Goal: Task Accomplishment & Management: Complete application form

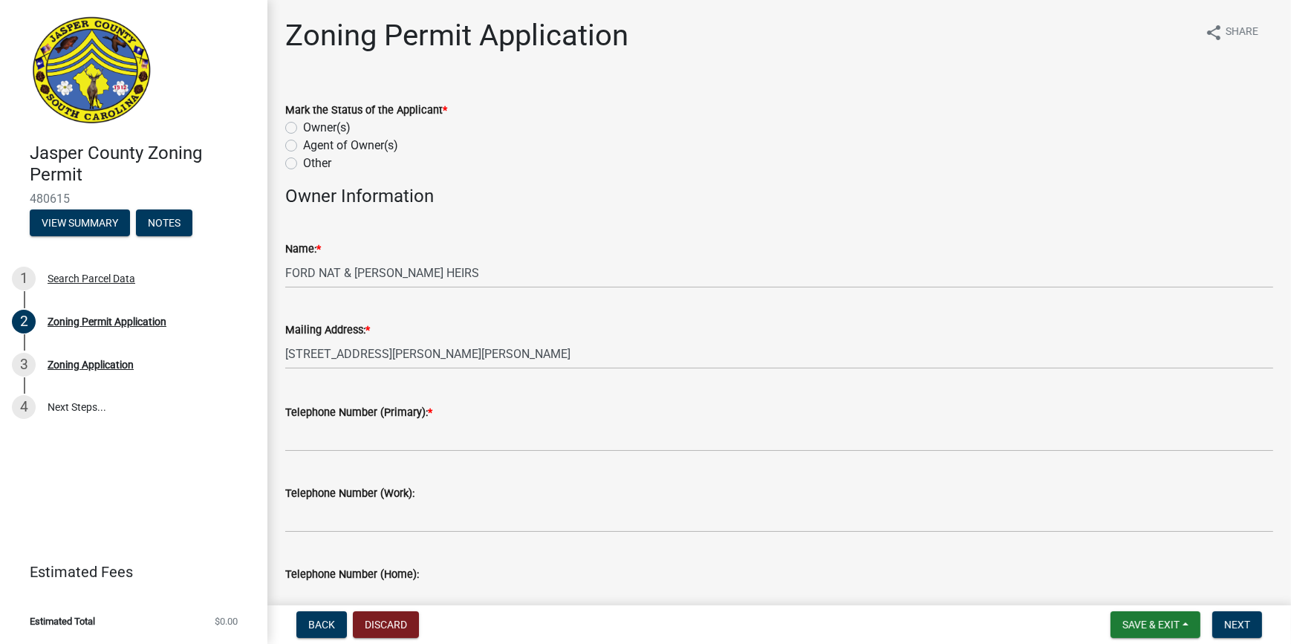
click at [303, 164] on label "Other" at bounding box center [317, 163] width 28 height 18
click at [303, 164] on input "Other" at bounding box center [308, 159] width 10 height 10
radio input "true"
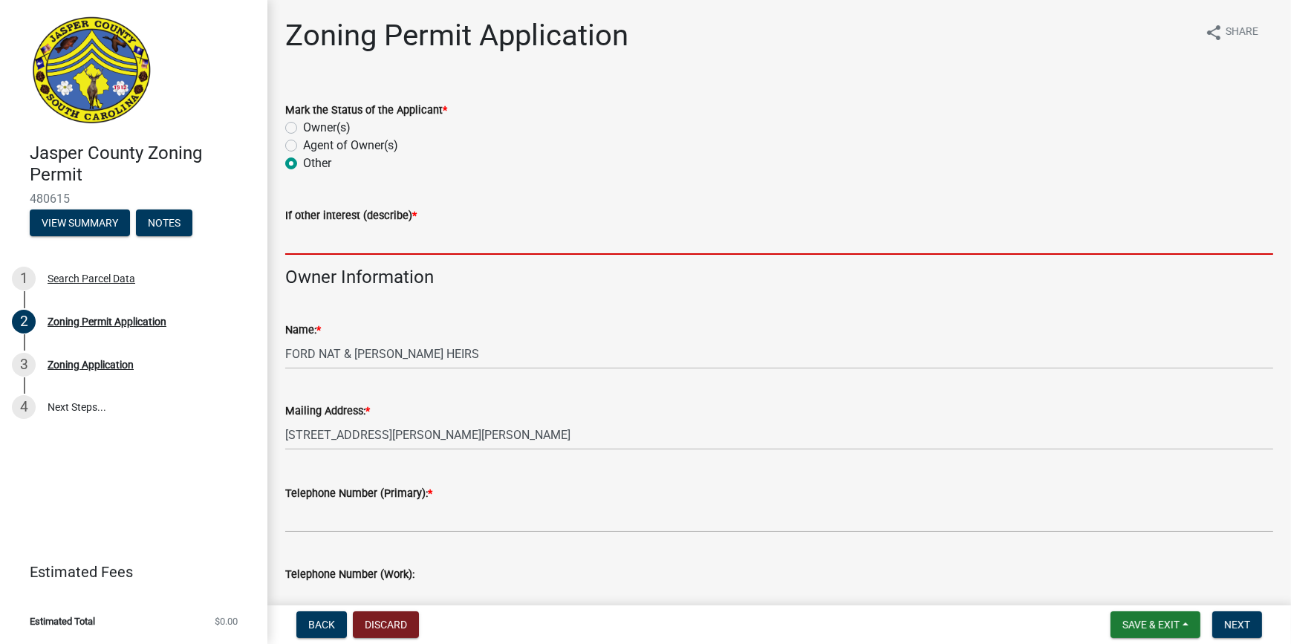
click at [341, 244] on input "If other interest (describe) *" at bounding box center [779, 239] width 988 height 30
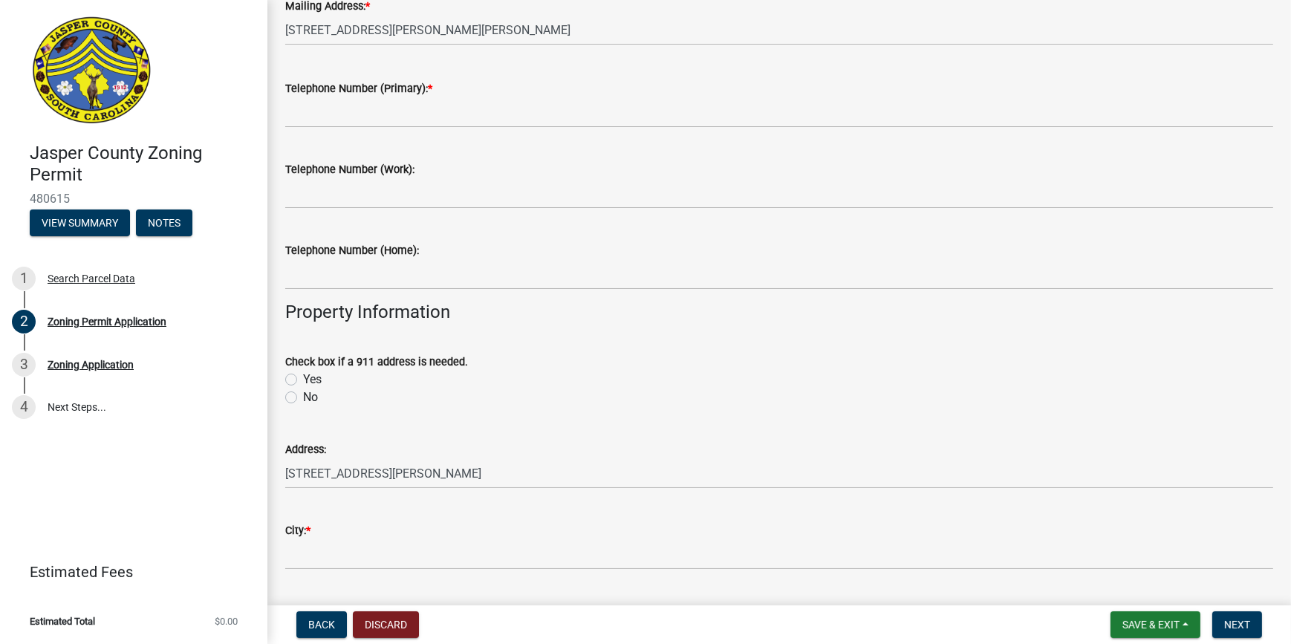
scroll to position [472, 0]
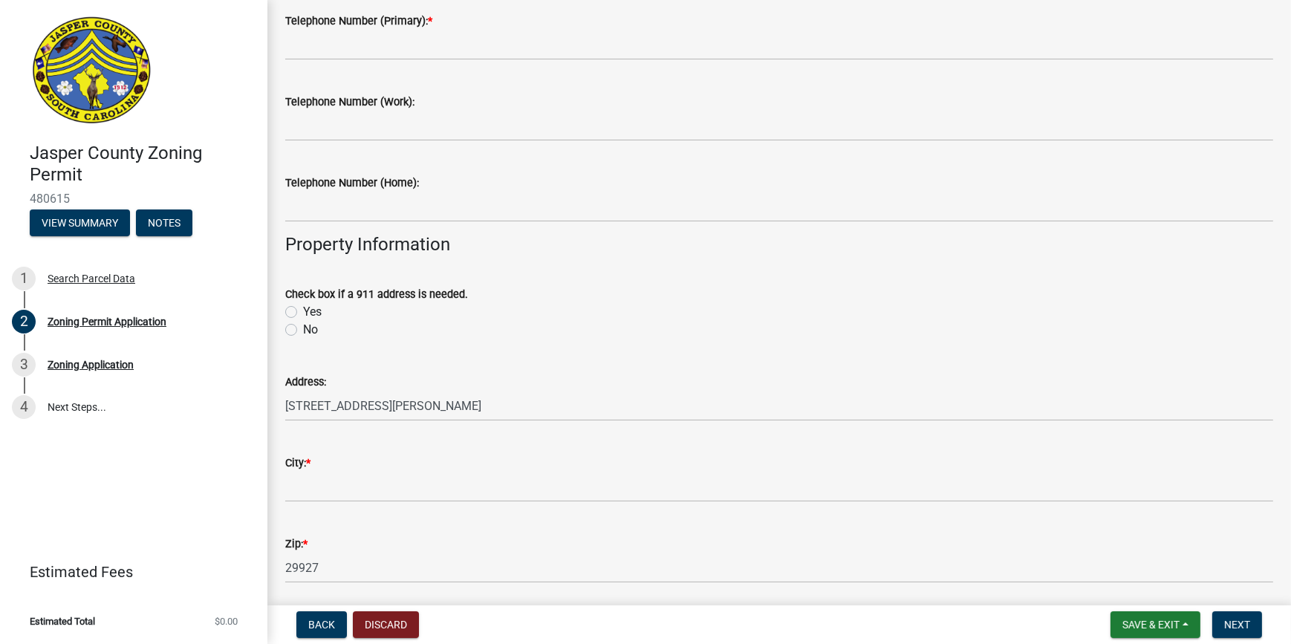
type input "mbh owner"
click at [303, 326] on label "No" at bounding box center [310, 330] width 15 height 18
click at [303, 326] on input "No" at bounding box center [308, 326] width 10 height 10
radio input "true"
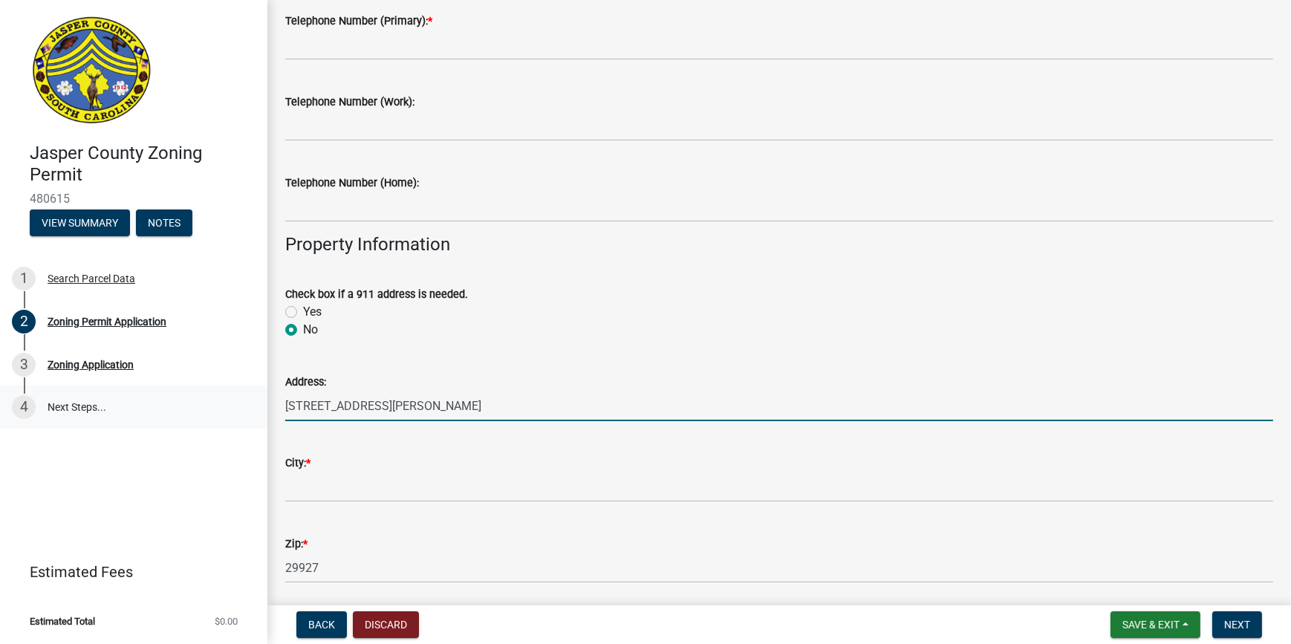
drag, startPoint x: 362, startPoint y: 405, endPoint x: 257, endPoint y: 402, distance: 105.5
click at [257, 402] on div "[GEOGRAPHIC_DATA] Zoning Permit 480615 View Summary Notes 1 Search Parcel Data …" at bounding box center [645, 322] width 1291 height 644
type input "5574 south okatie"
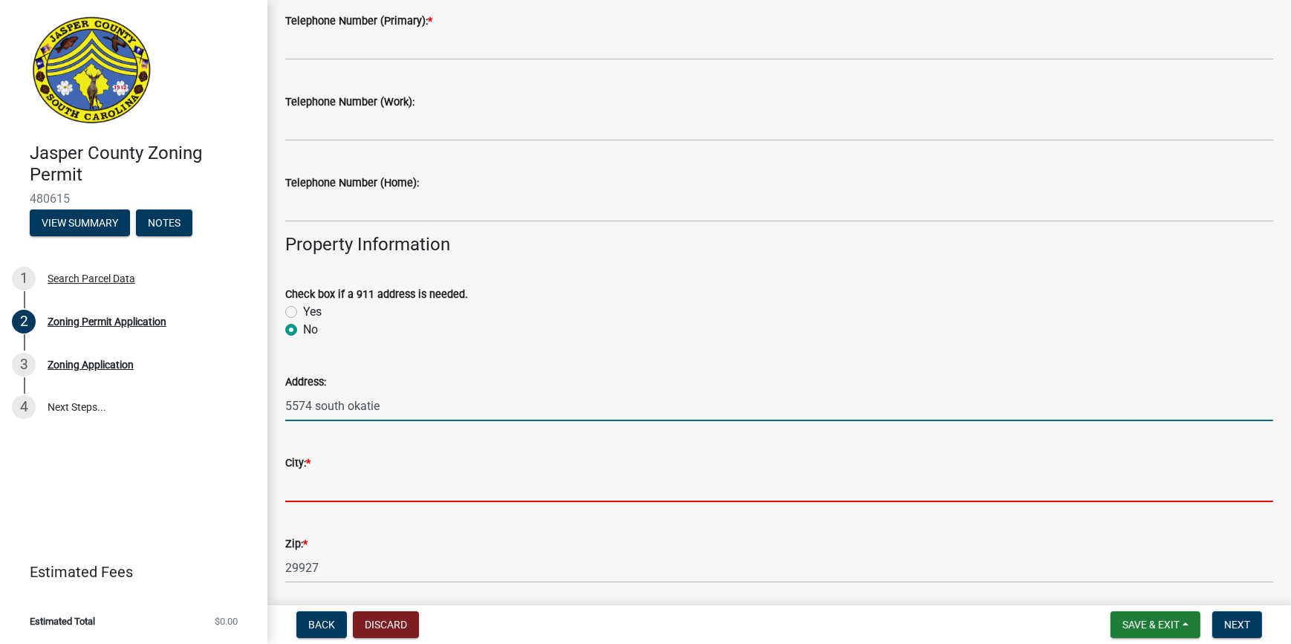
type input "[GEOGRAPHIC_DATA]"
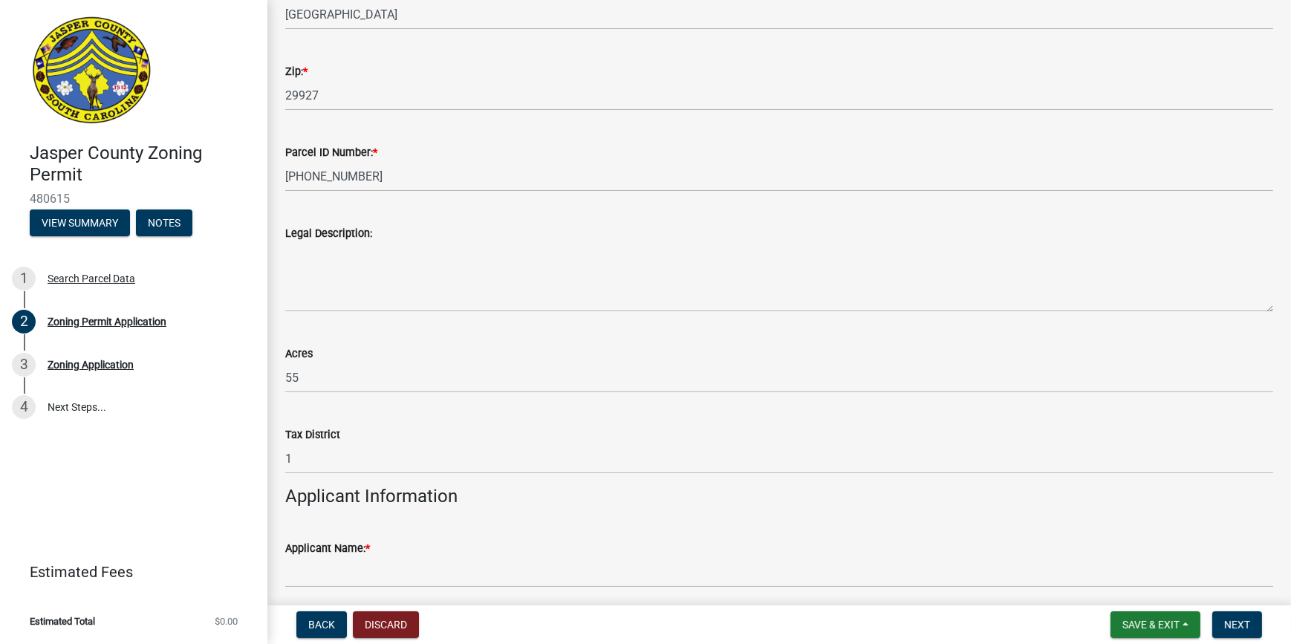
scroll to position [1012, 0]
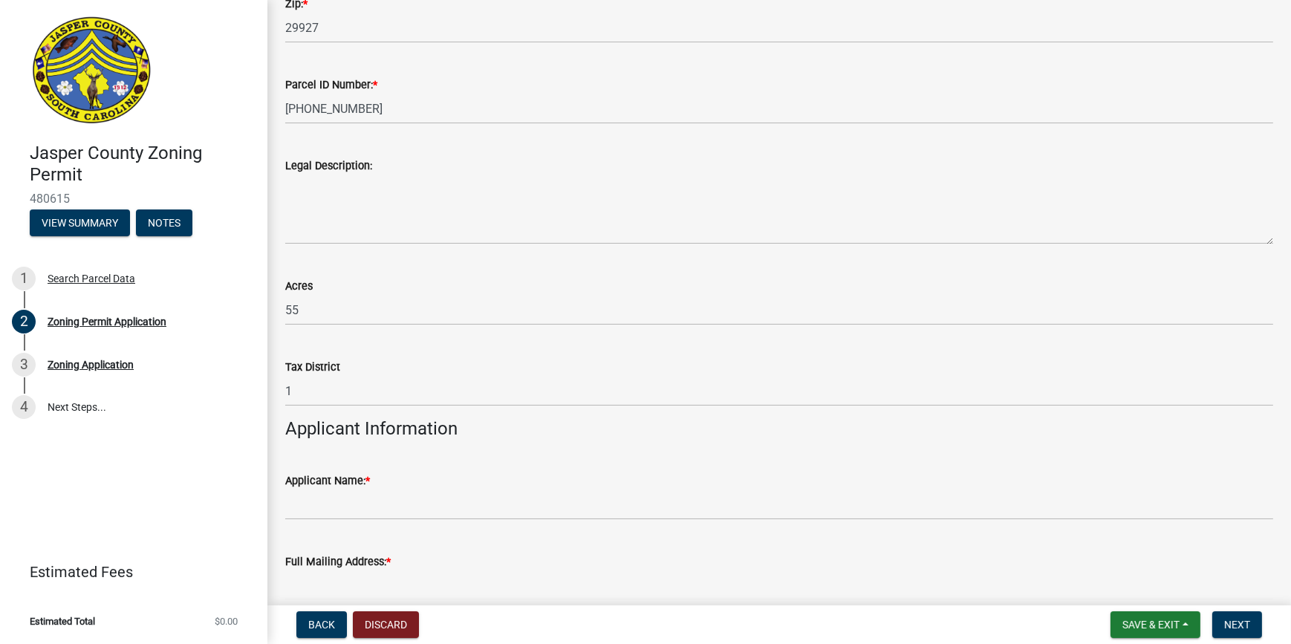
type input "[STREET_ADDRESS]"
click at [333, 170] on label "Legal Description:" at bounding box center [328, 166] width 87 height 10
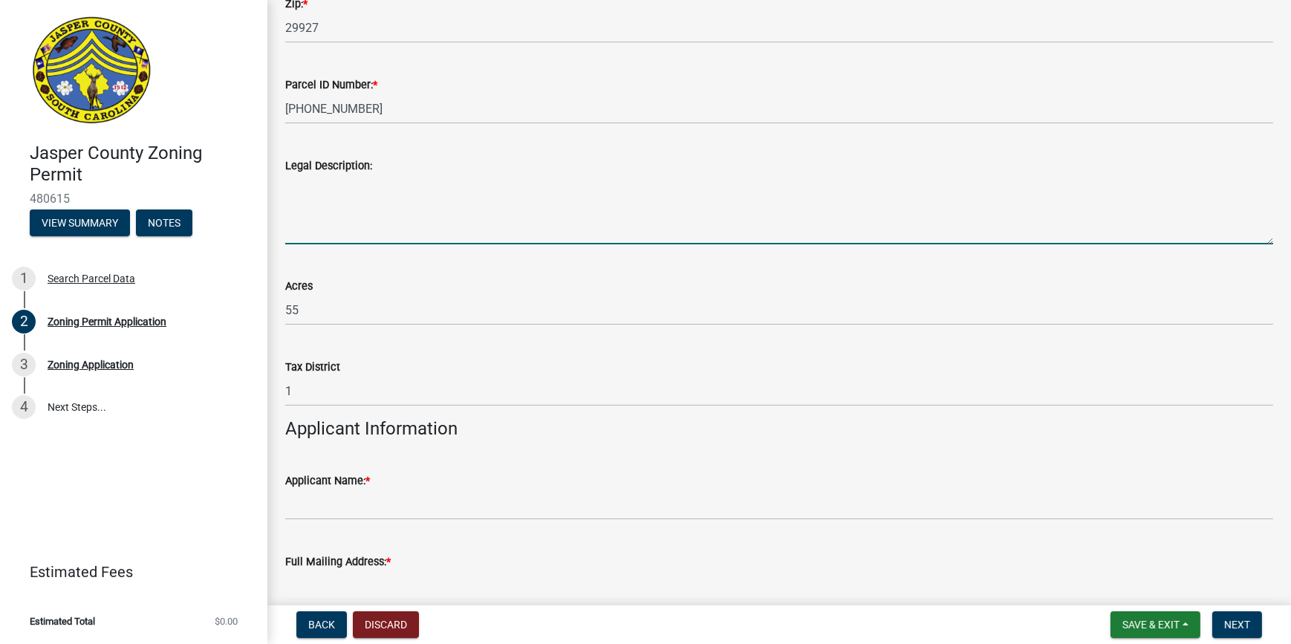
click at [333, 175] on textarea "Legal Description:" at bounding box center [779, 210] width 988 height 70
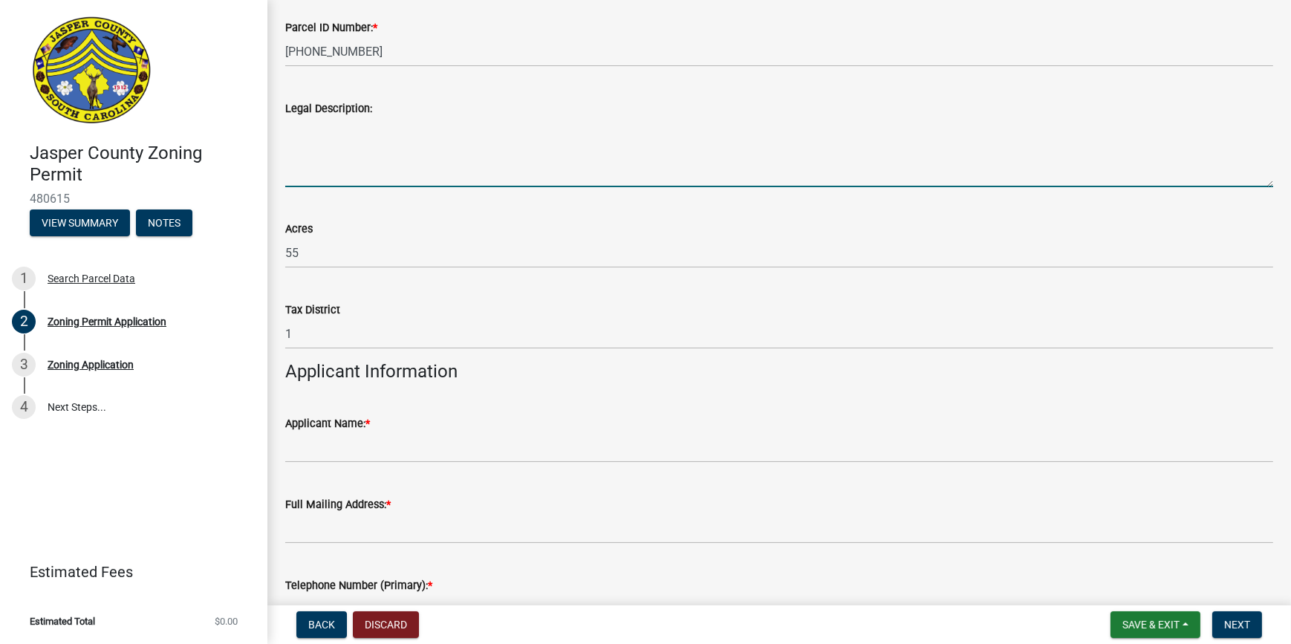
scroll to position [1147, 0]
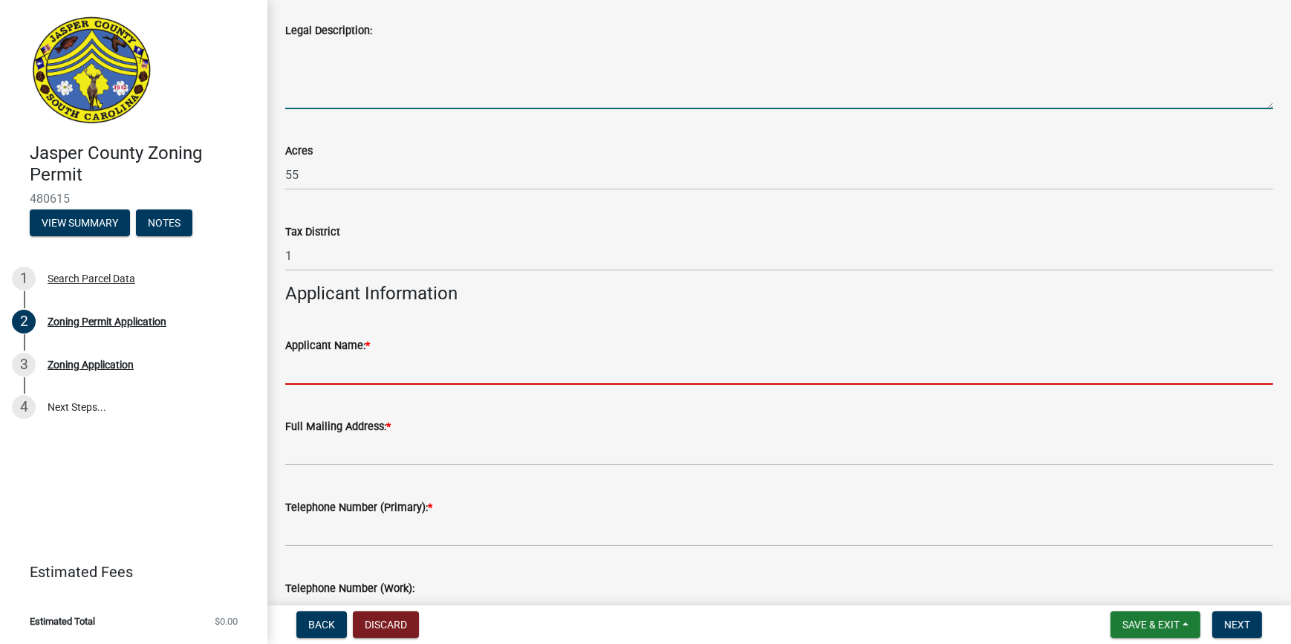
click at [385, 361] on input "Applicant Name: *" at bounding box center [779, 369] width 988 height 30
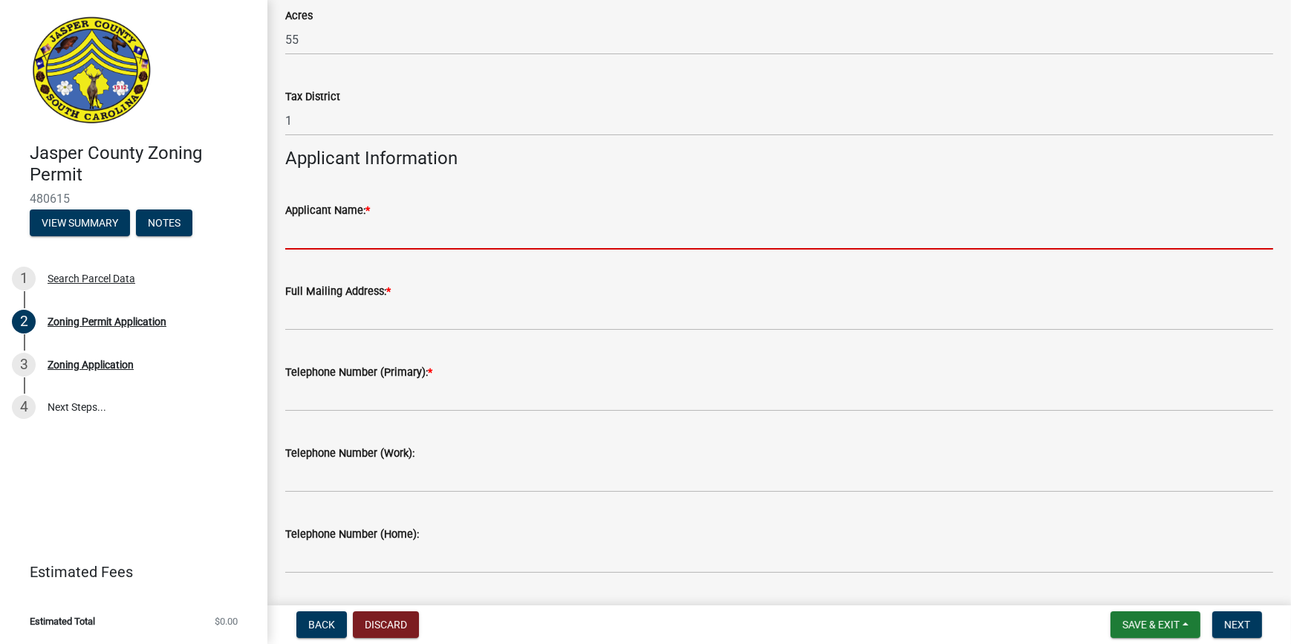
scroll to position [1350, 0]
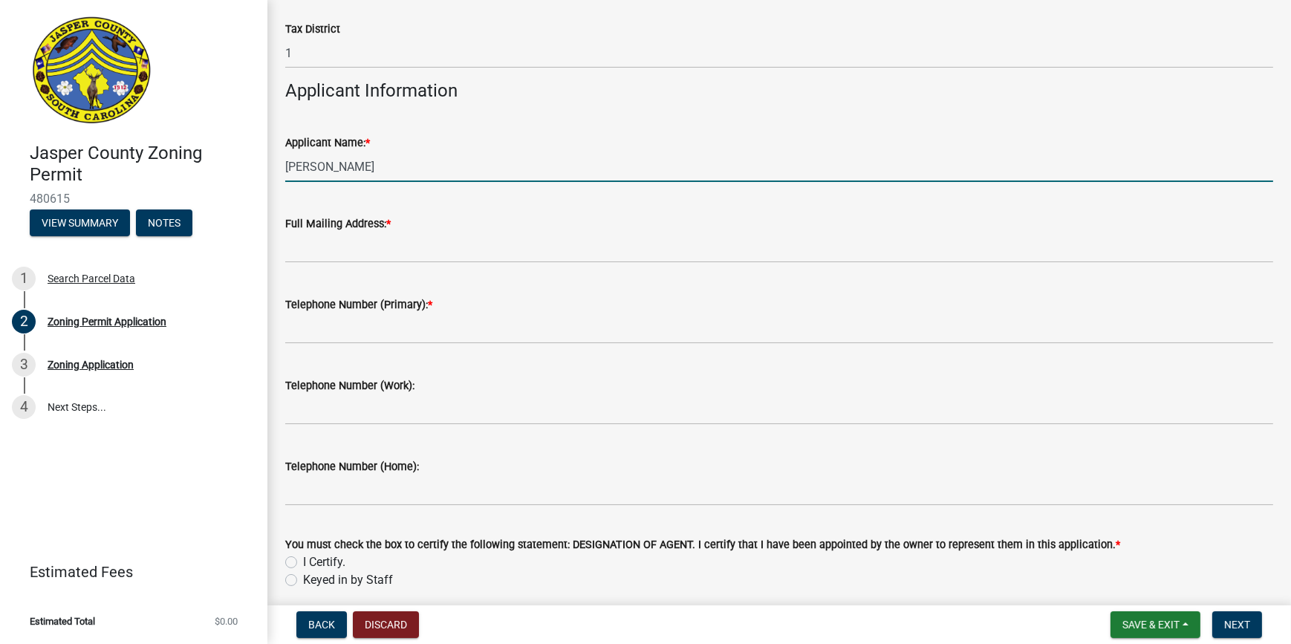
type input "[PERSON_NAME]"
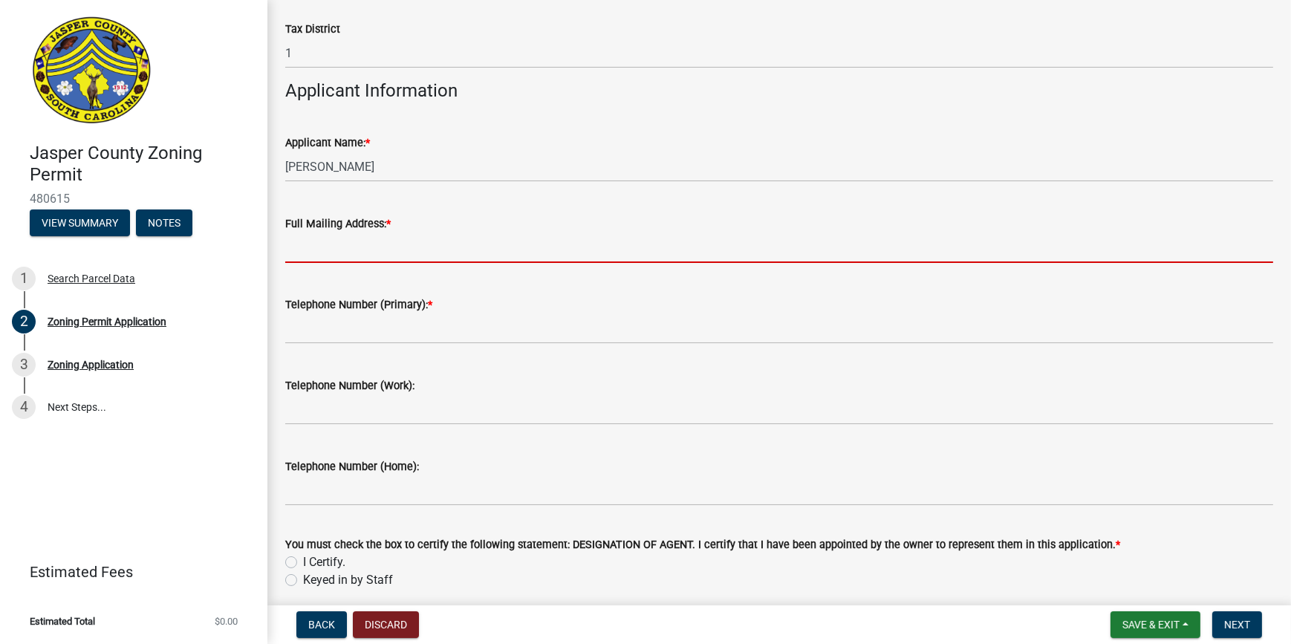
click at [360, 247] on input "Full Mailing Address: *" at bounding box center [779, 247] width 988 height 30
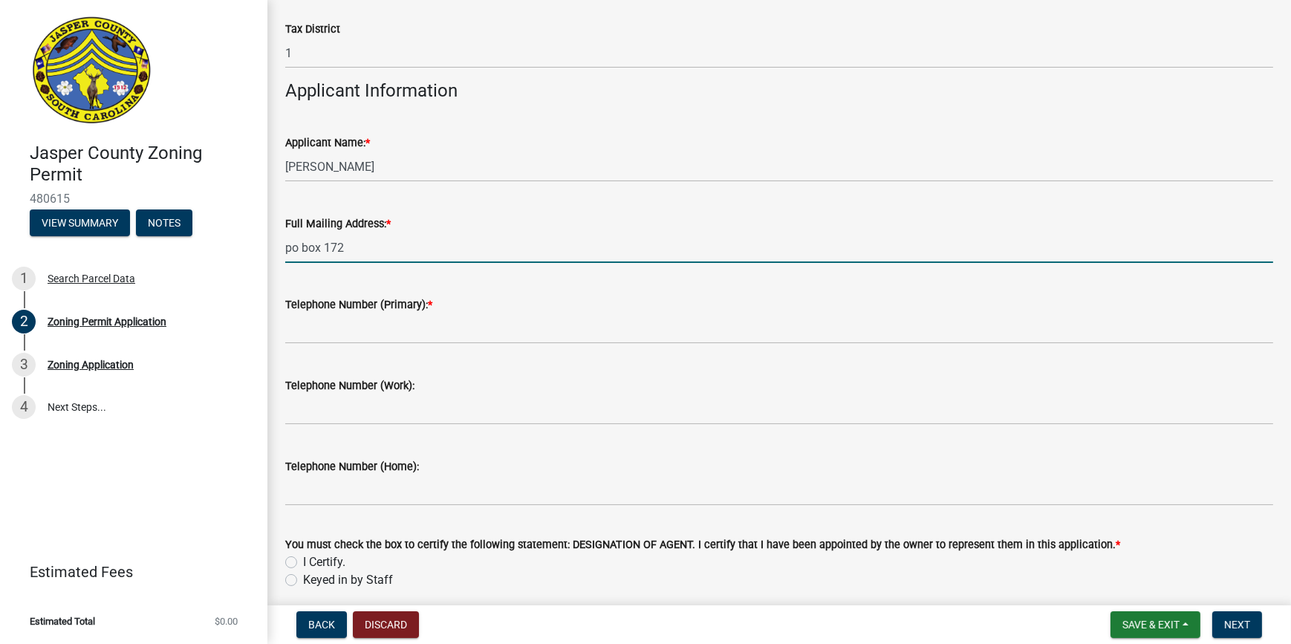
type input "po box 172"
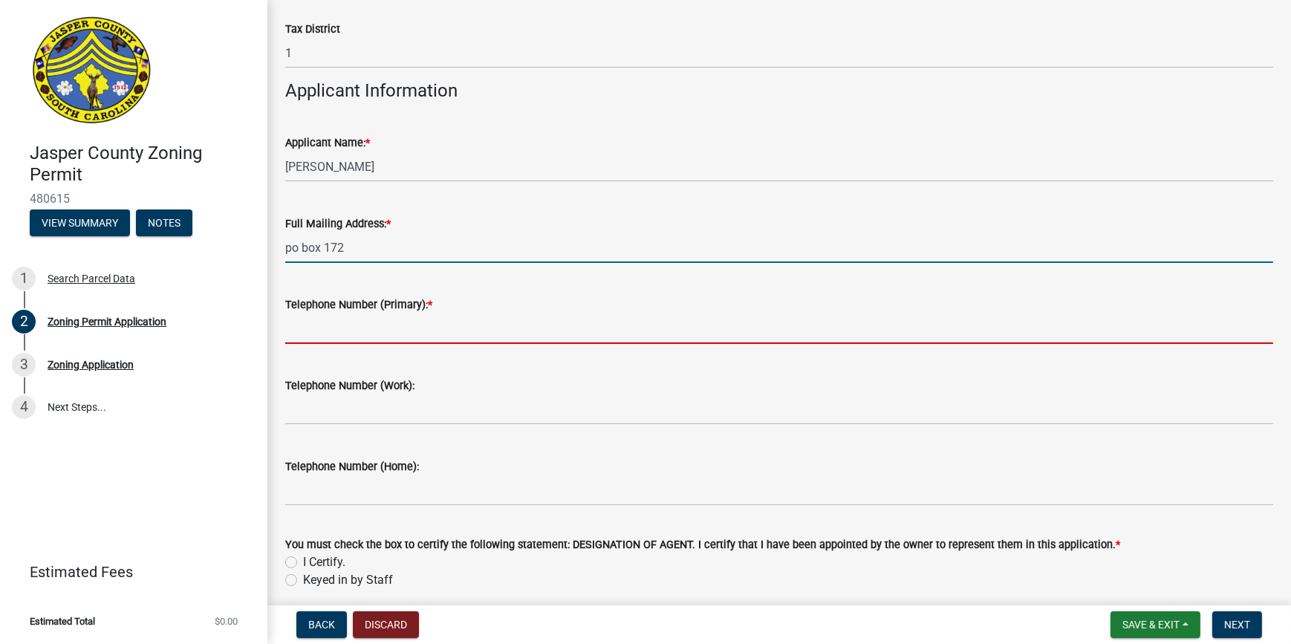
click at [333, 336] on input "Telephone Number (Primary): *" at bounding box center [779, 328] width 988 height 30
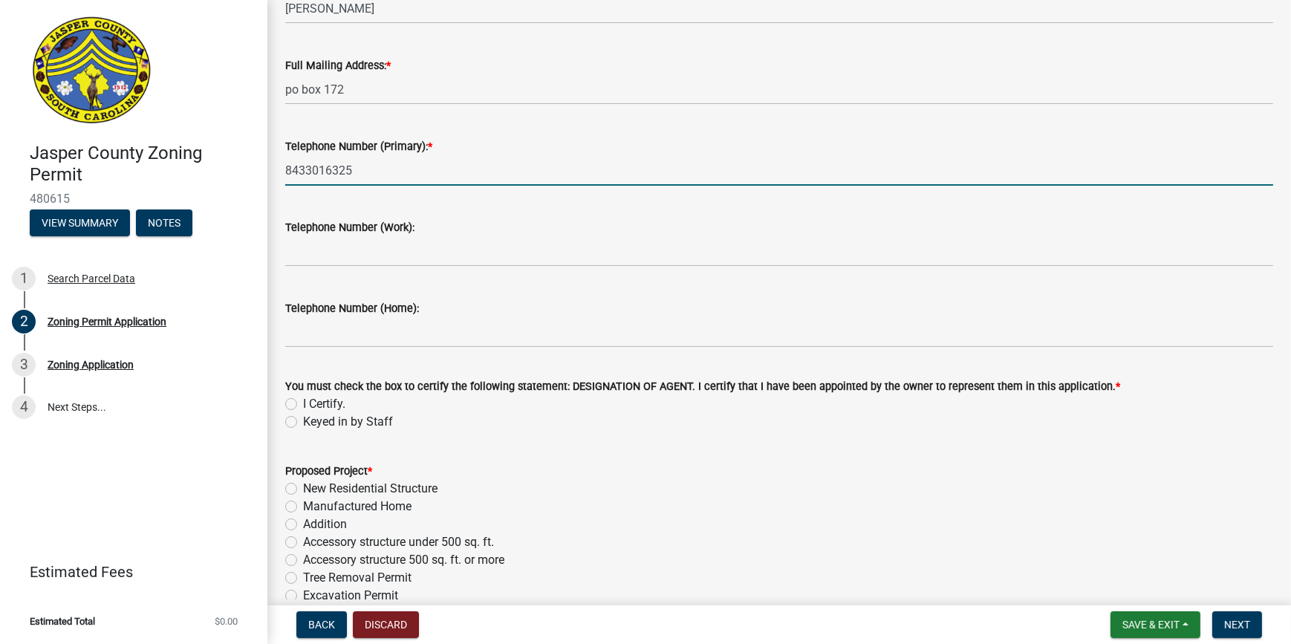
scroll to position [1485, 0]
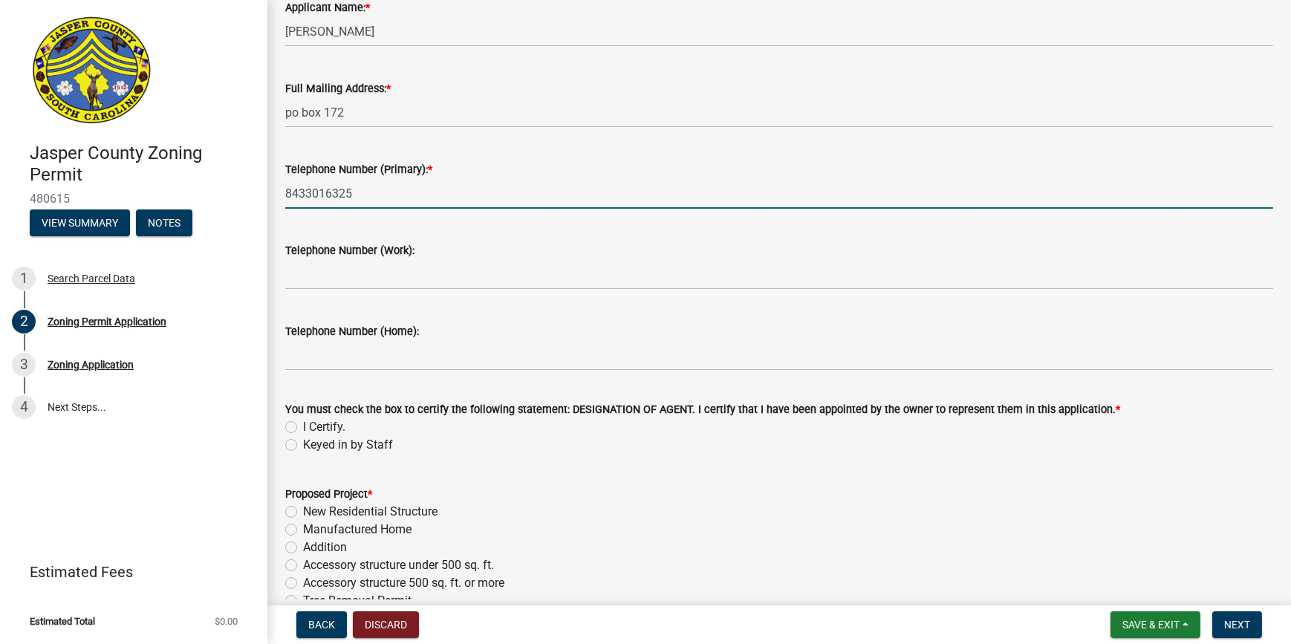
type input "8433016325"
click at [303, 422] on label "I Certify." at bounding box center [324, 427] width 42 height 18
click at [303, 422] on input "I Certify." at bounding box center [308, 423] width 10 height 10
radio input "true"
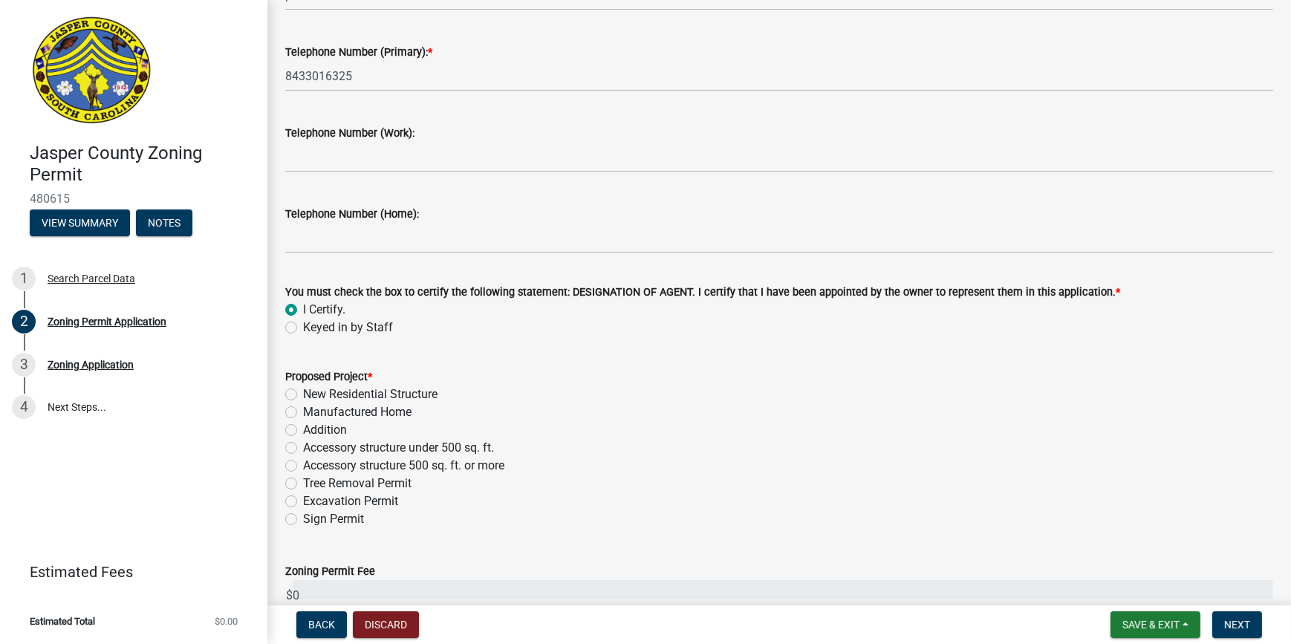
scroll to position [1687, 0]
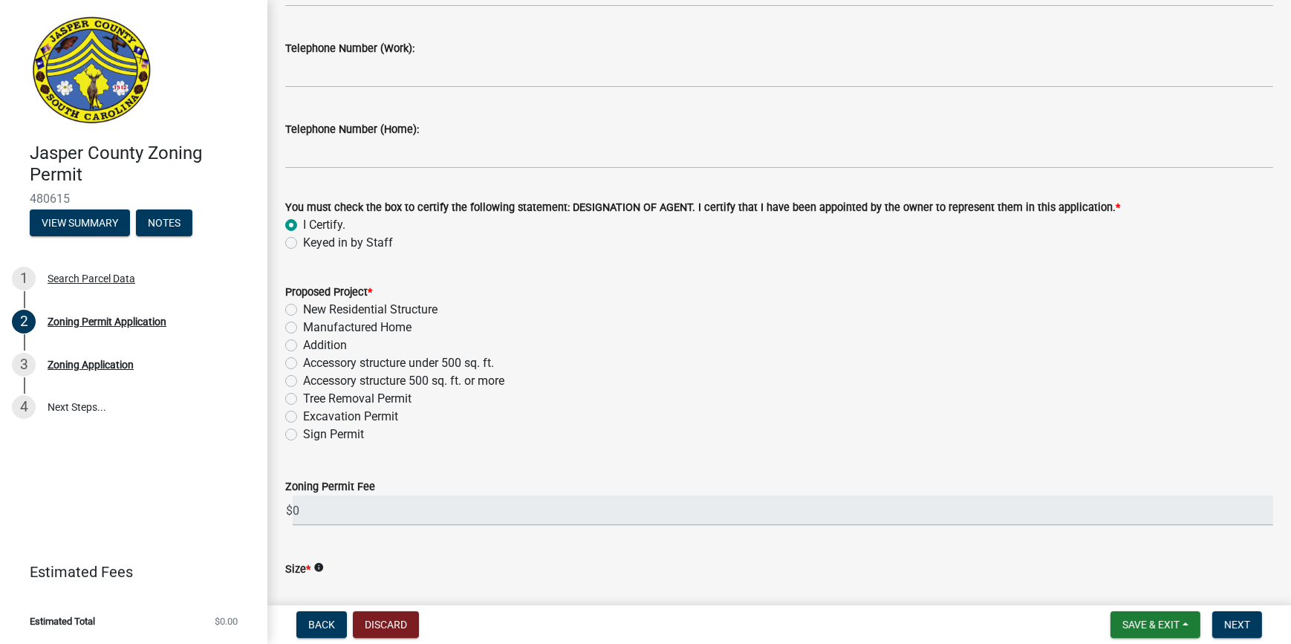
click at [303, 362] on label "Accessory structure under 500 sq. ft." at bounding box center [398, 363] width 191 height 18
click at [303, 362] on input "Accessory structure under 500 sq. ft." at bounding box center [308, 359] width 10 height 10
radio input "true"
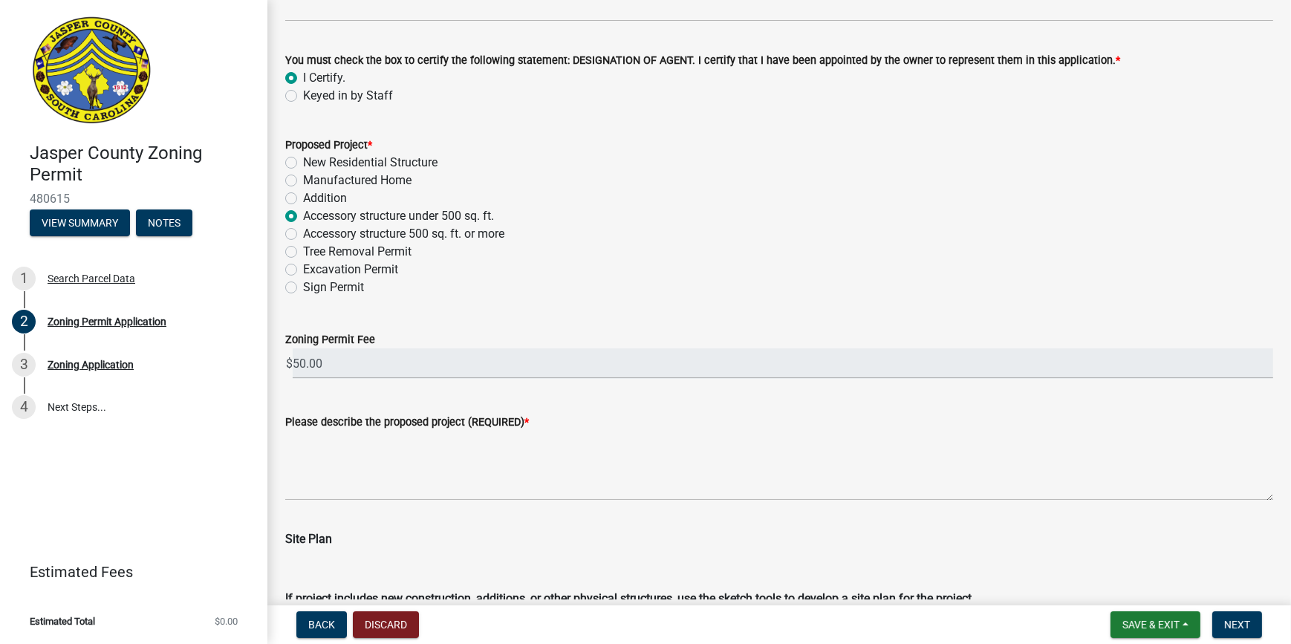
scroll to position [1957, 0]
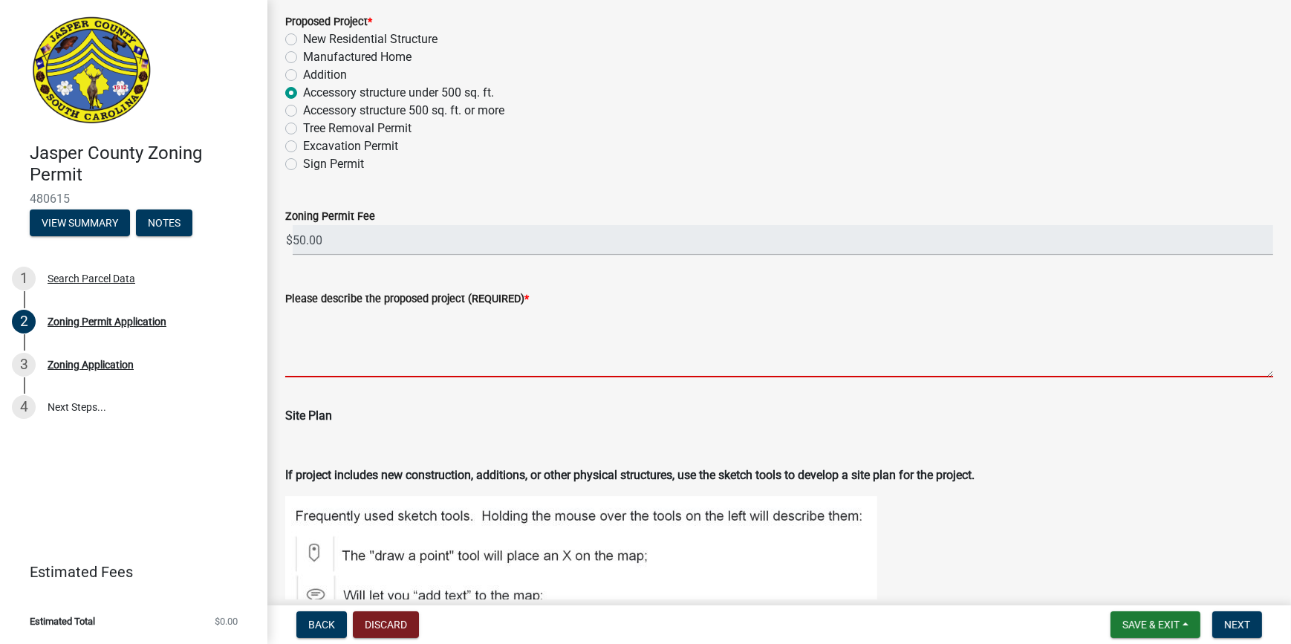
click at [498, 350] on textarea "Please describe the proposed project (REQUIRED) *" at bounding box center [779, 342] width 988 height 70
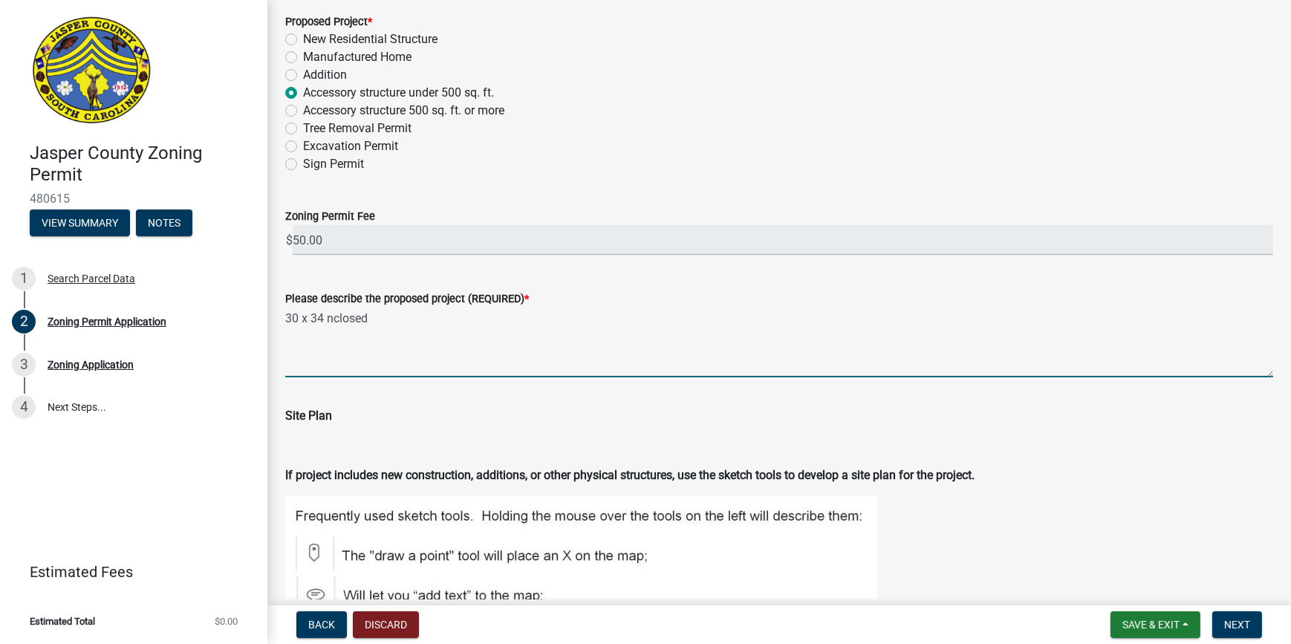
drag, startPoint x: 348, startPoint y: 326, endPoint x: 350, endPoint y: 311, distance: 15.0
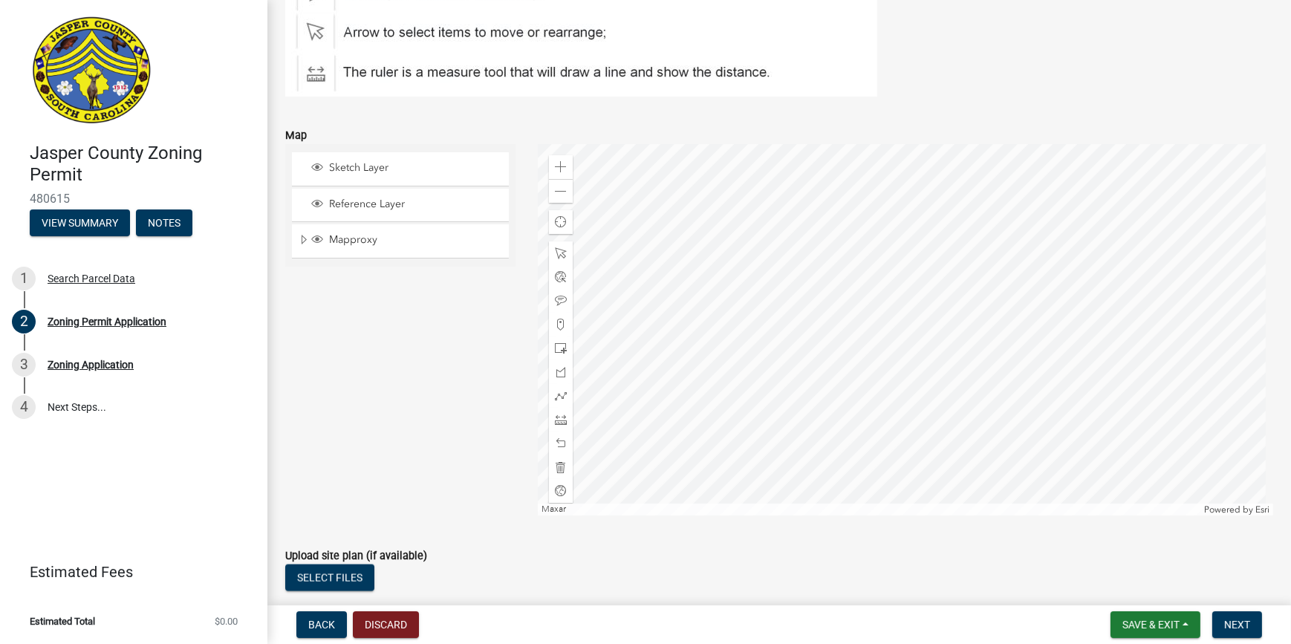
scroll to position [2565, 0]
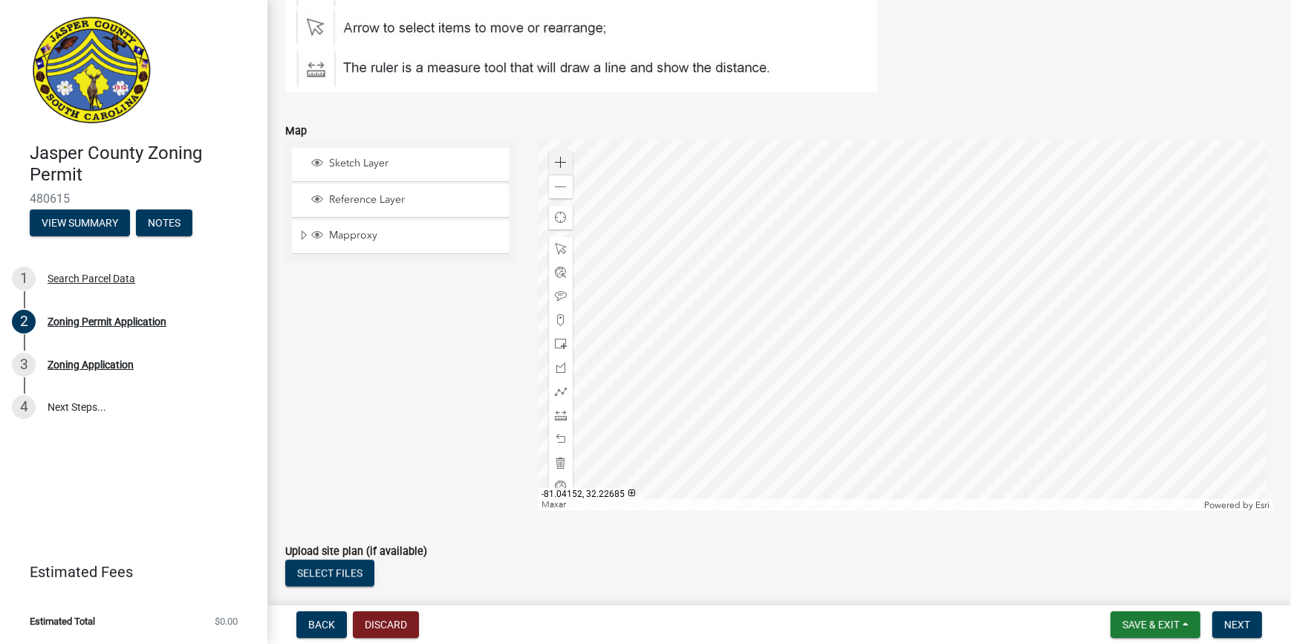
type textarea "30 x 34 enclosed storage shed"
click at [564, 157] on div "Zoom in" at bounding box center [561, 163] width 24 height 24
click at [865, 288] on div at bounding box center [905, 325] width 735 height 371
click at [566, 163] on div "Zoom in" at bounding box center [561, 163] width 24 height 24
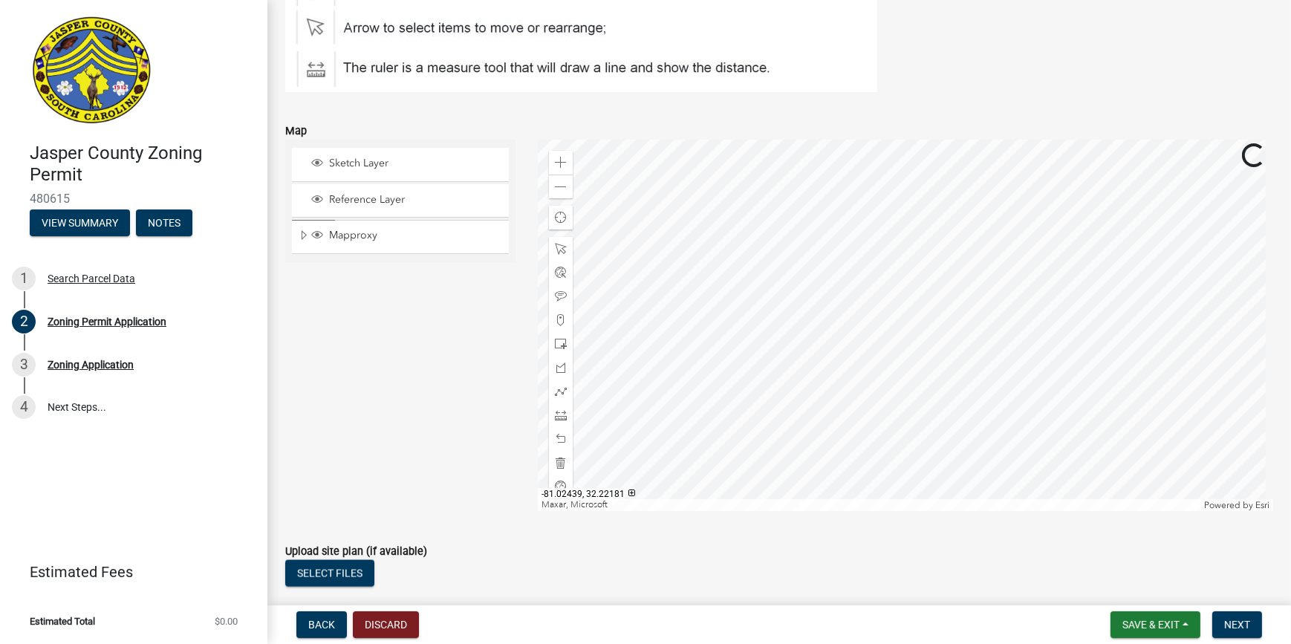
click at [884, 420] on div at bounding box center [905, 325] width 735 height 371
click at [555, 160] on span at bounding box center [561, 163] width 12 height 12
click at [817, 292] on div at bounding box center [905, 325] width 735 height 371
click at [555, 163] on span at bounding box center [561, 163] width 12 height 12
click at [970, 275] on div at bounding box center [905, 325] width 735 height 371
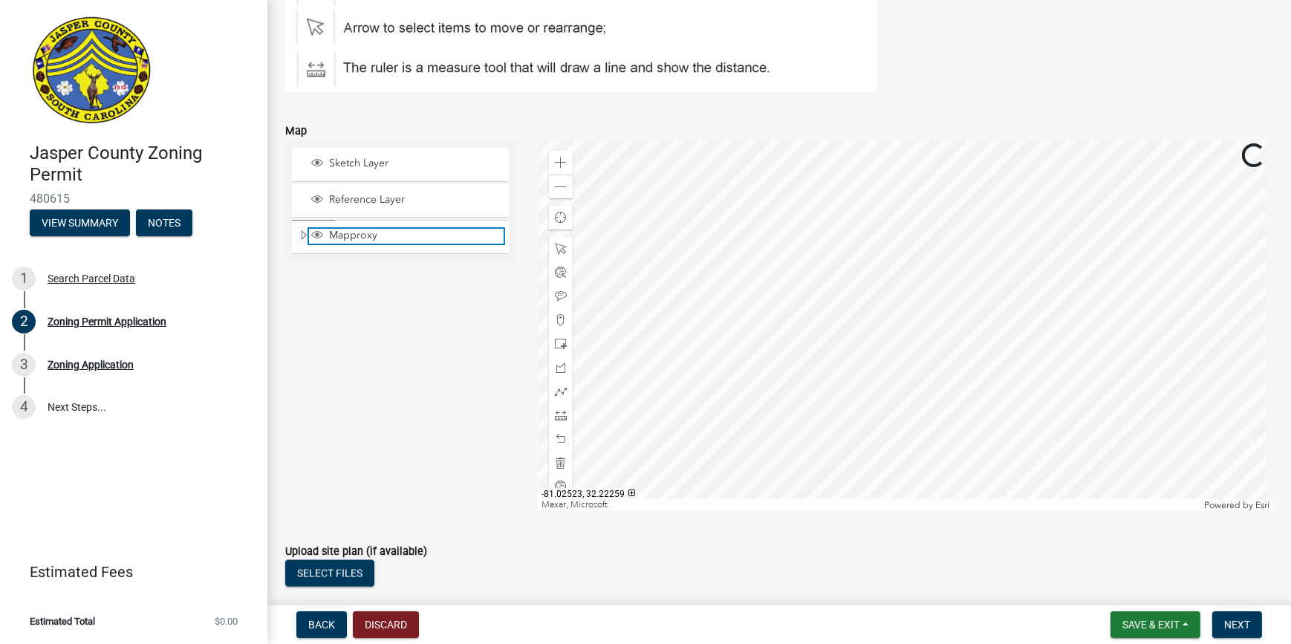
click at [345, 239] on div "Mapproxy" at bounding box center [406, 236] width 195 height 15
click at [922, 313] on div at bounding box center [905, 325] width 735 height 371
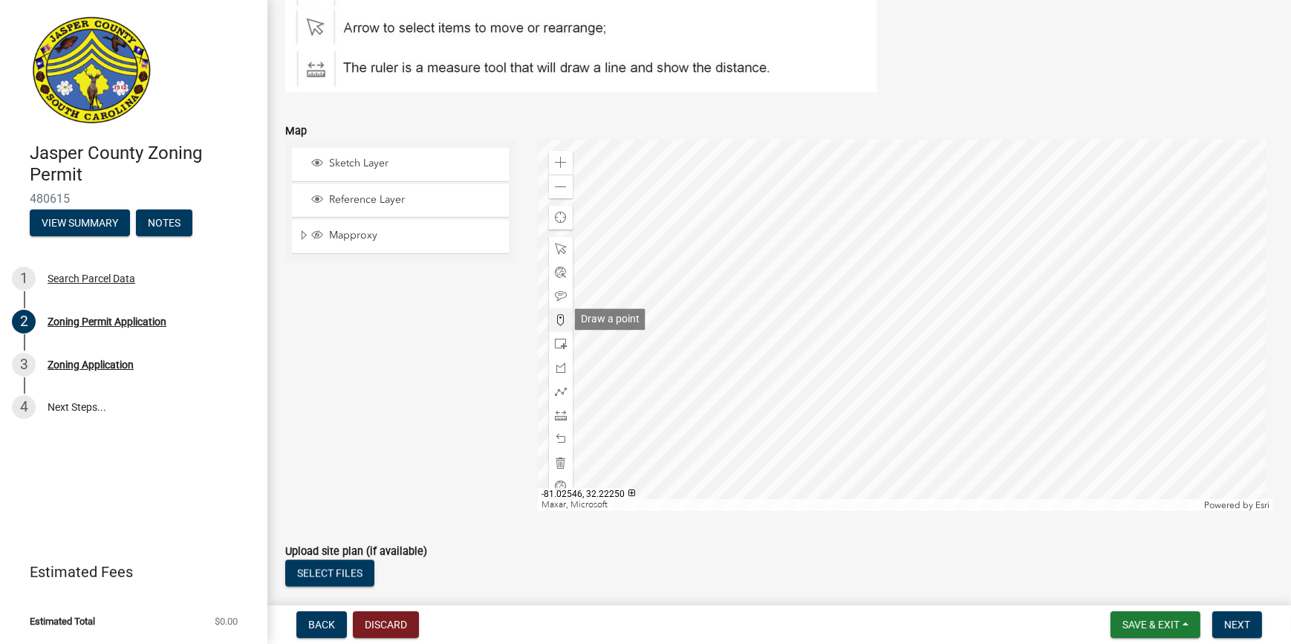
click at [558, 318] on span at bounding box center [561, 320] width 12 height 12
click at [862, 297] on div at bounding box center [905, 325] width 735 height 371
click at [559, 415] on span at bounding box center [561, 415] width 12 height 12
click at [649, 200] on div at bounding box center [905, 325] width 735 height 371
click at [847, 283] on div at bounding box center [905, 325] width 735 height 371
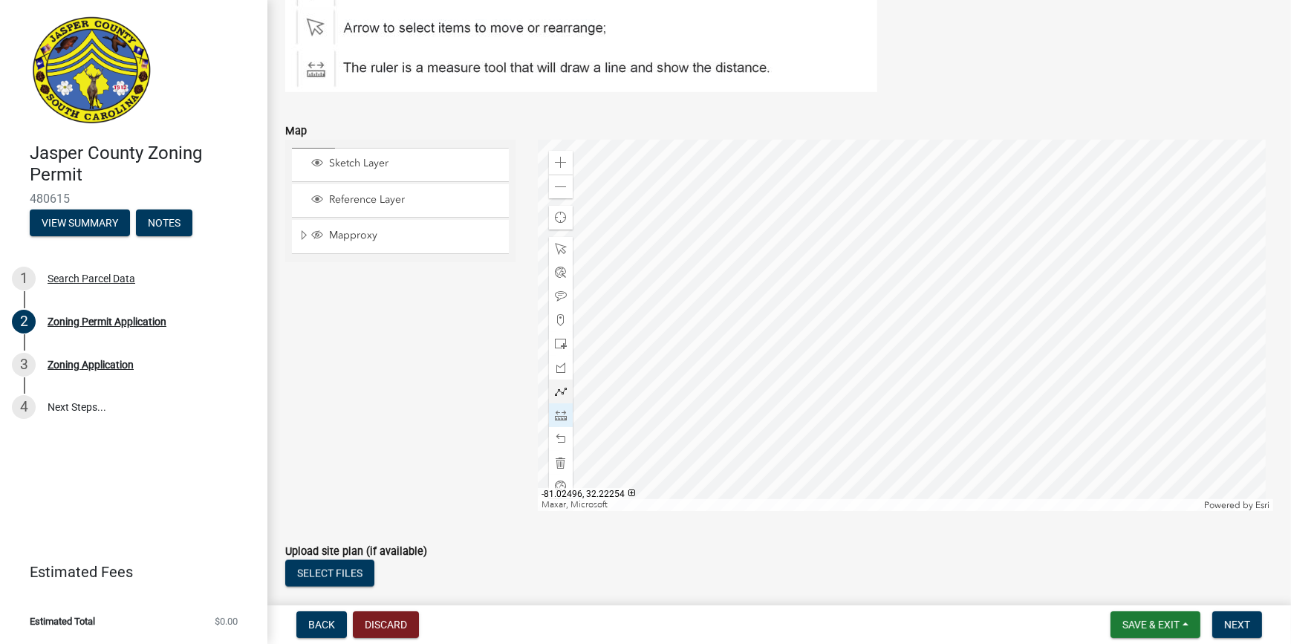
click at [847, 283] on div at bounding box center [905, 325] width 735 height 371
click at [558, 182] on span at bounding box center [561, 187] width 12 height 12
click at [890, 330] on div at bounding box center [905, 325] width 735 height 371
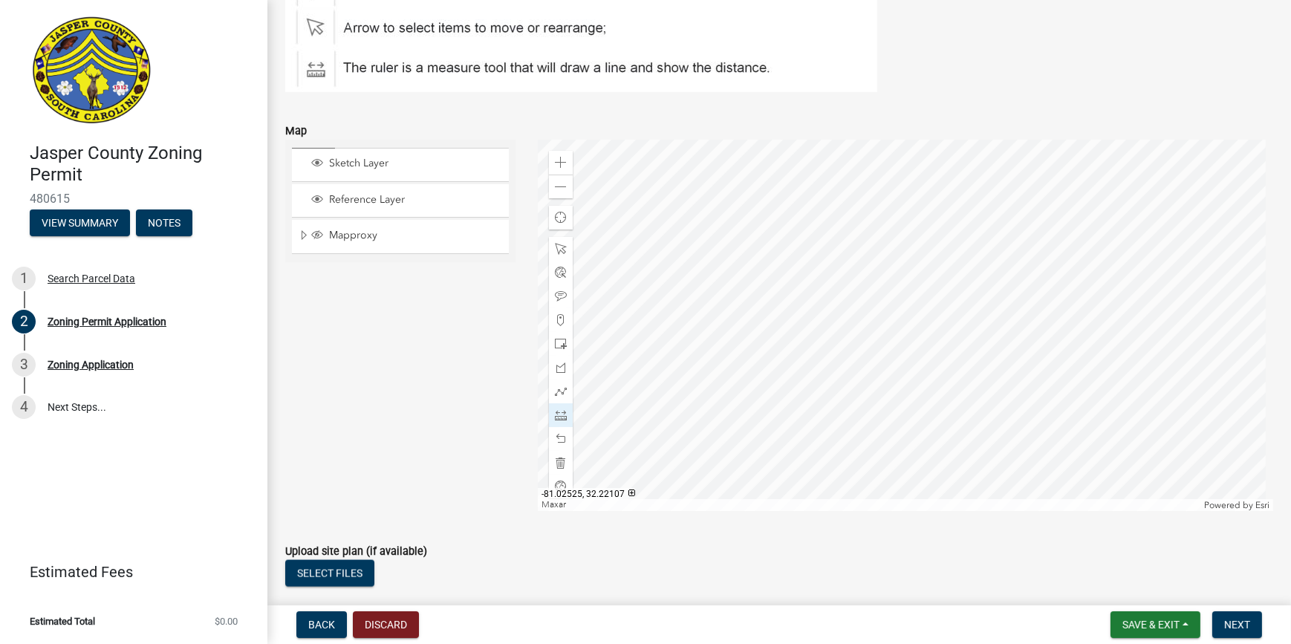
click at [908, 256] on div at bounding box center [905, 325] width 735 height 371
click at [821, 394] on div at bounding box center [905, 325] width 735 height 371
click at [948, 364] on div at bounding box center [905, 325] width 735 height 371
click at [874, 236] on div at bounding box center [905, 325] width 735 height 371
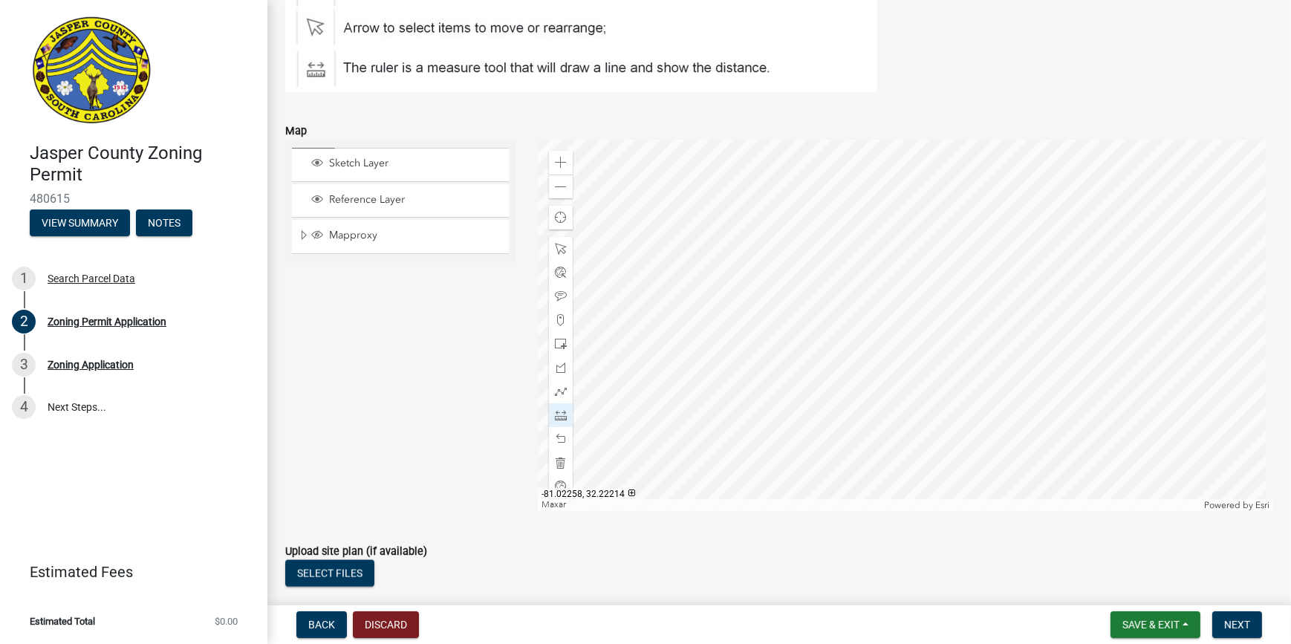
click at [1028, 265] on div at bounding box center [905, 325] width 735 height 371
click at [881, 504] on div at bounding box center [905, 325] width 735 height 371
click at [829, 410] on div at bounding box center [905, 325] width 735 height 371
click at [884, 260] on div at bounding box center [905, 325] width 735 height 371
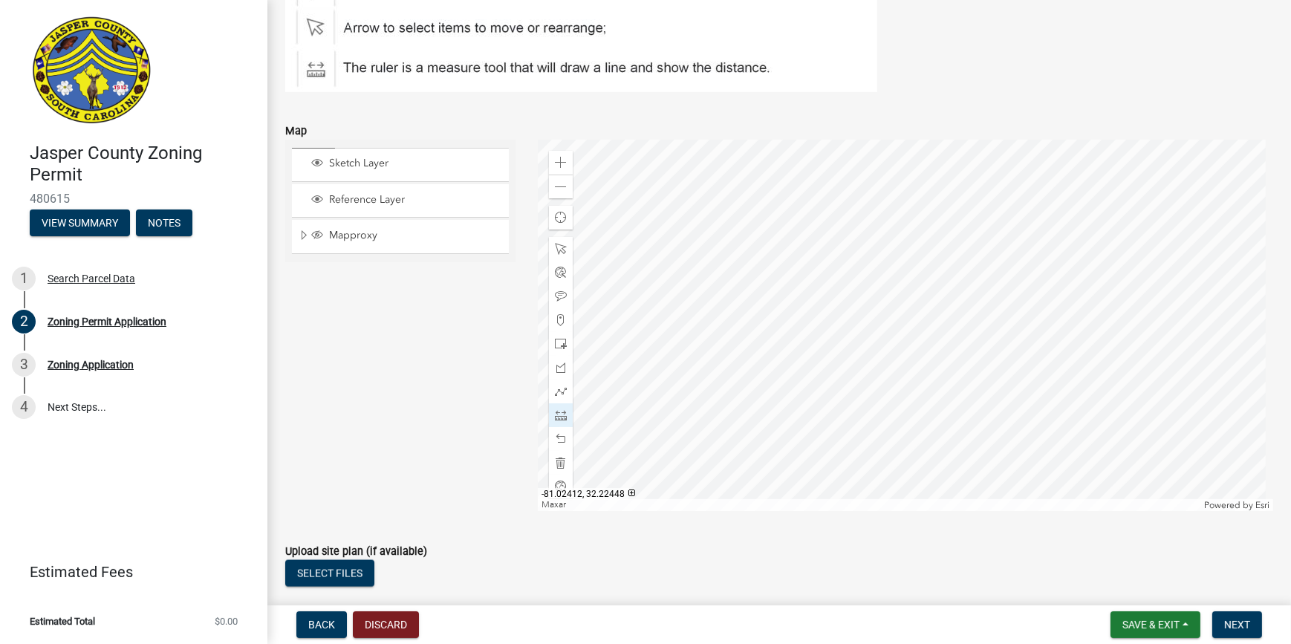
click at [884, 260] on div at bounding box center [905, 325] width 735 height 371
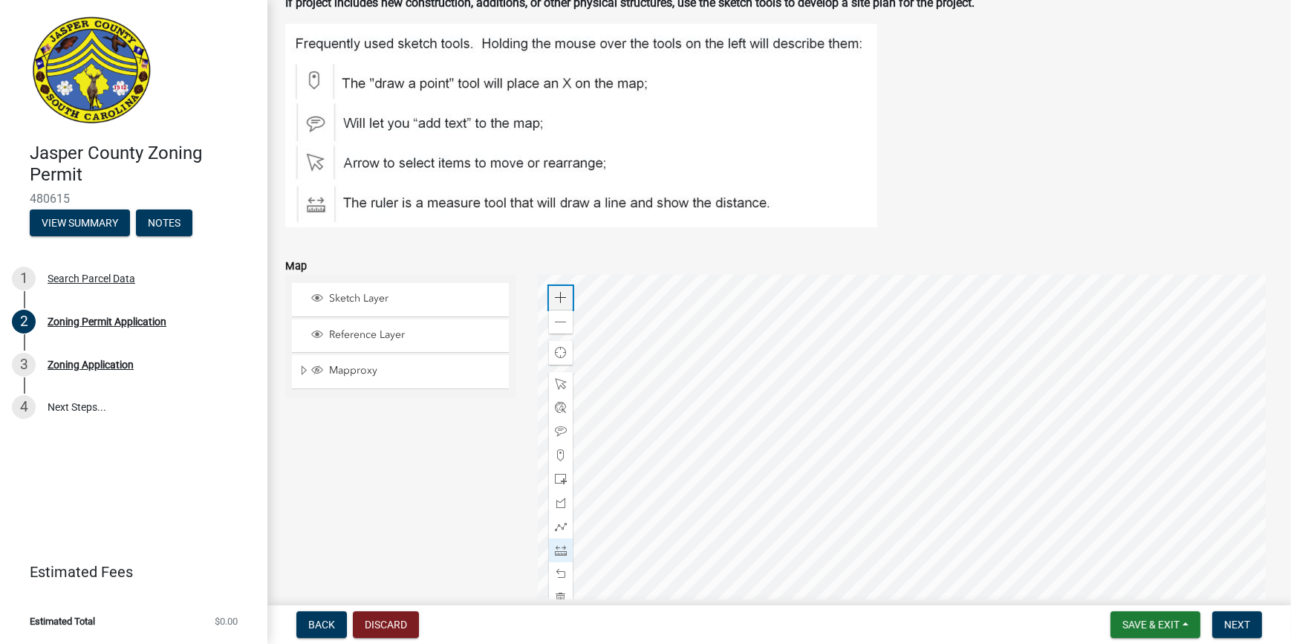
click at [557, 296] on span at bounding box center [561, 298] width 12 height 12
click at [827, 275] on div at bounding box center [905, 460] width 735 height 371
click at [826, 413] on div at bounding box center [905, 460] width 735 height 371
click at [555, 295] on span at bounding box center [561, 298] width 12 height 12
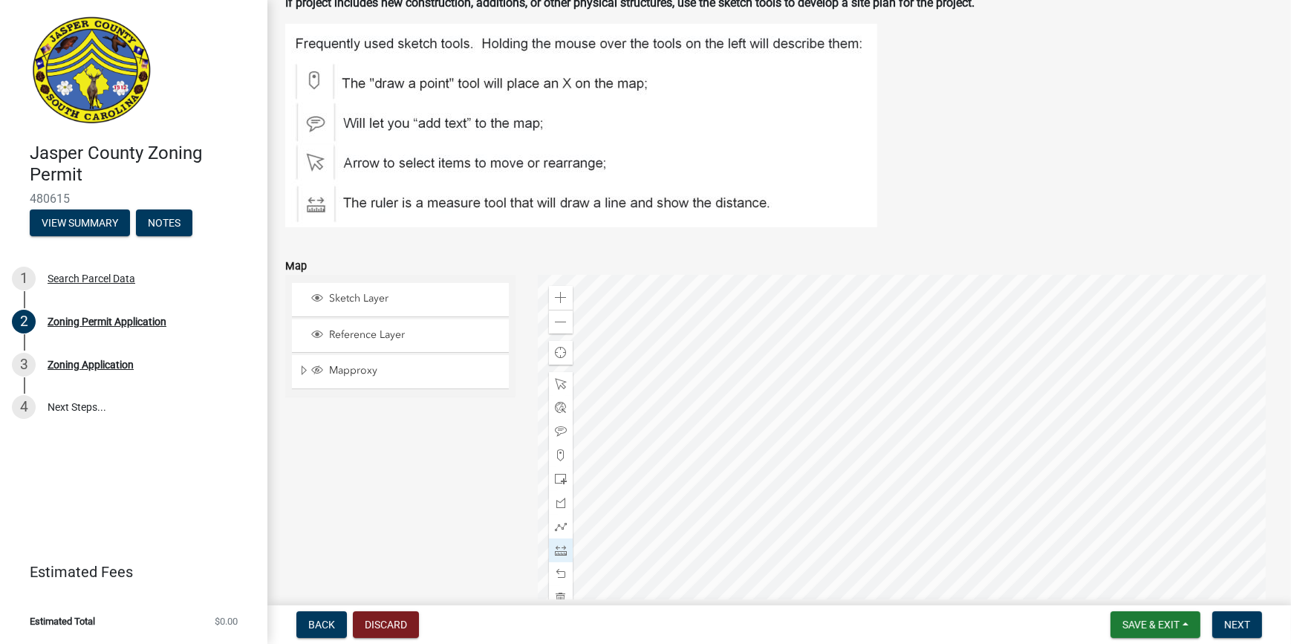
click at [950, 536] on div at bounding box center [905, 460] width 735 height 371
click at [898, 532] on div at bounding box center [905, 460] width 735 height 371
click at [790, 446] on div at bounding box center [905, 460] width 735 height 371
click at [903, 326] on div at bounding box center [905, 460] width 735 height 371
click at [832, 425] on div at bounding box center [905, 460] width 735 height 371
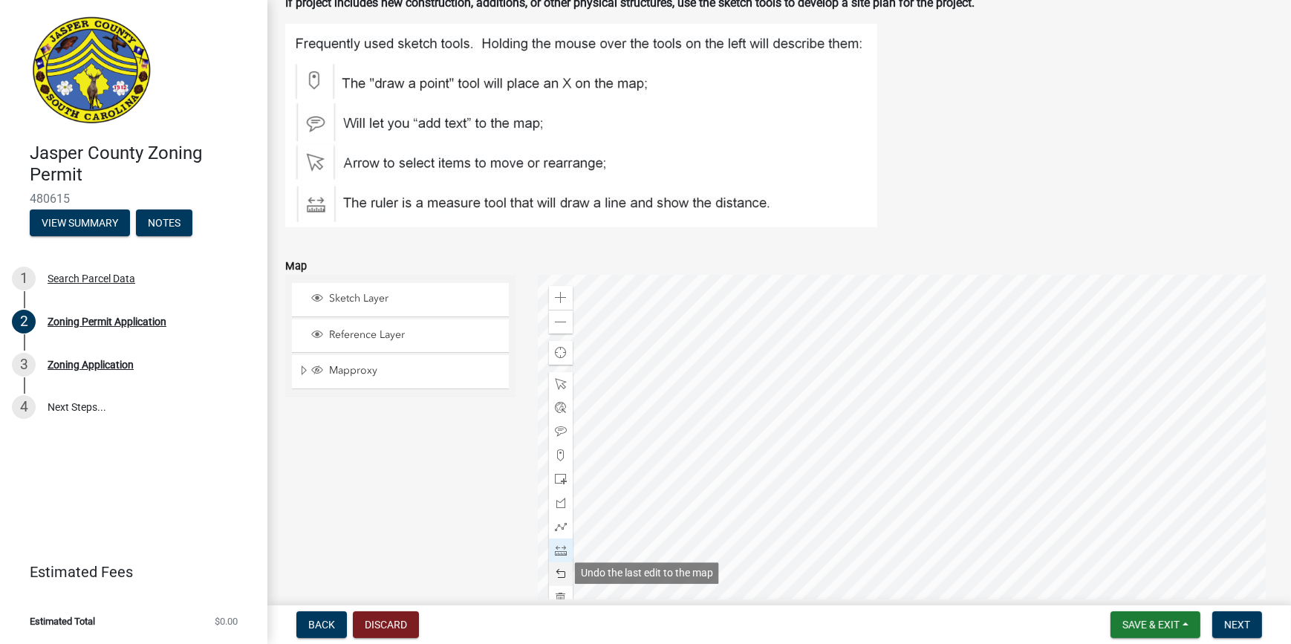
click at [558, 570] on span at bounding box center [561, 574] width 12 height 12
click at [559, 568] on span at bounding box center [561, 574] width 12 height 12
click at [780, 401] on div at bounding box center [905, 460] width 735 height 371
click at [560, 575] on span at bounding box center [561, 574] width 12 height 12
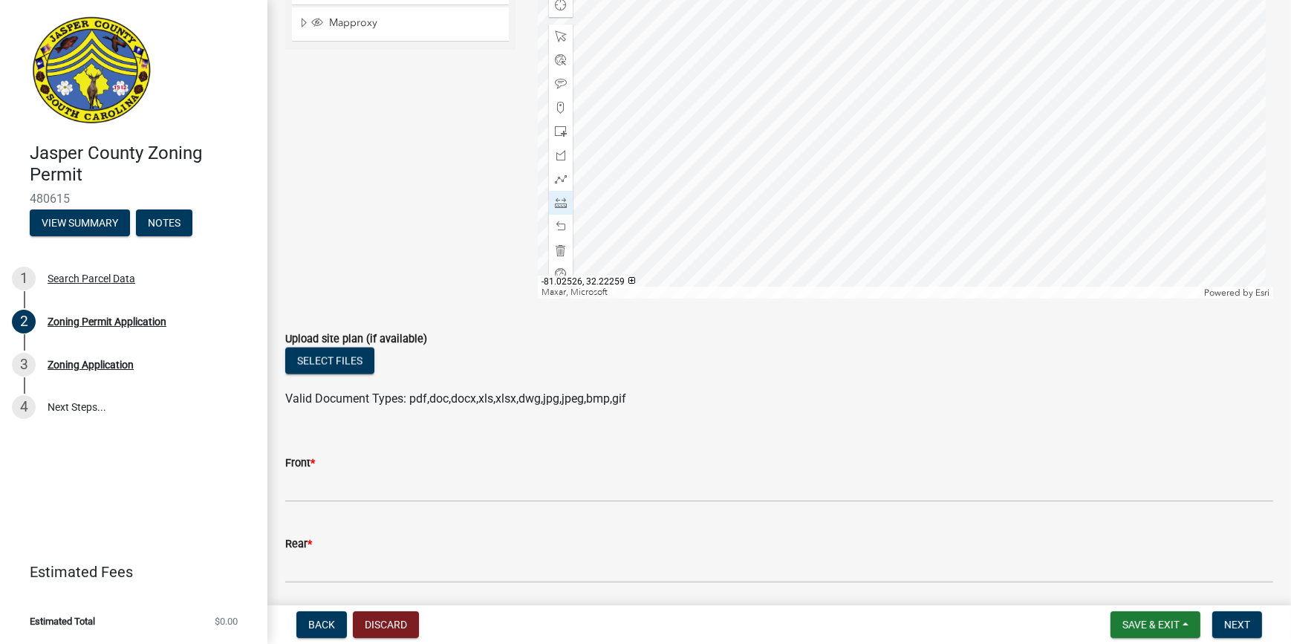
scroll to position [2835, 0]
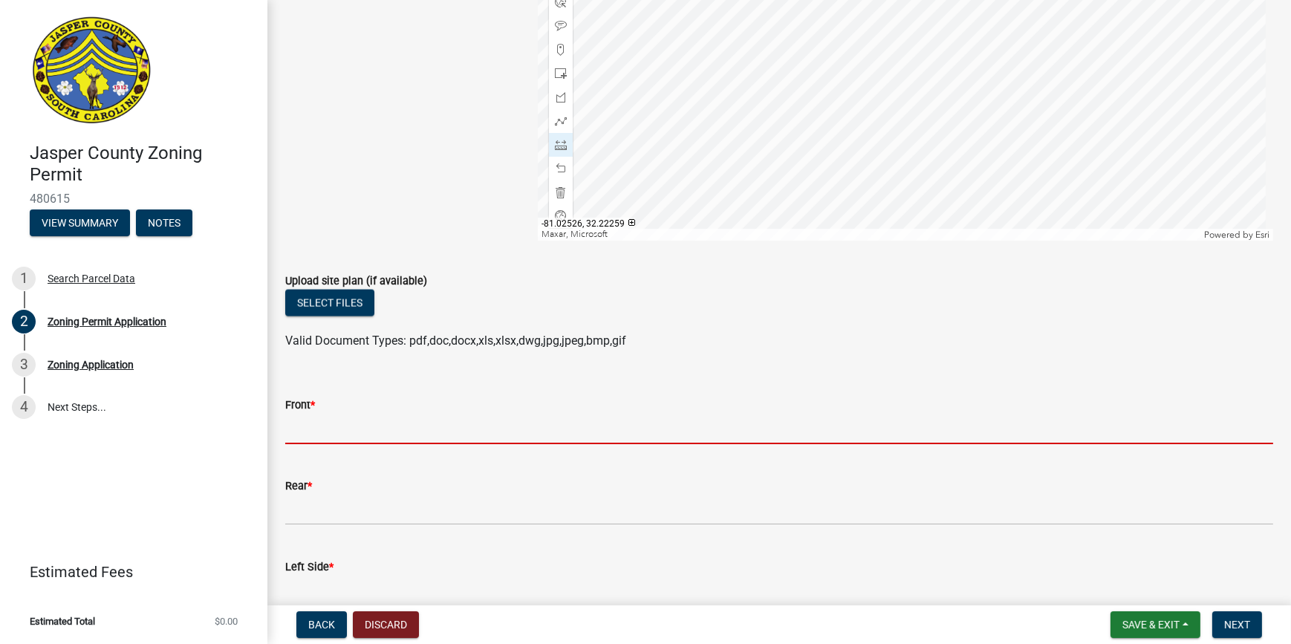
click at [341, 431] on input "Front *" at bounding box center [779, 429] width 988 height 30
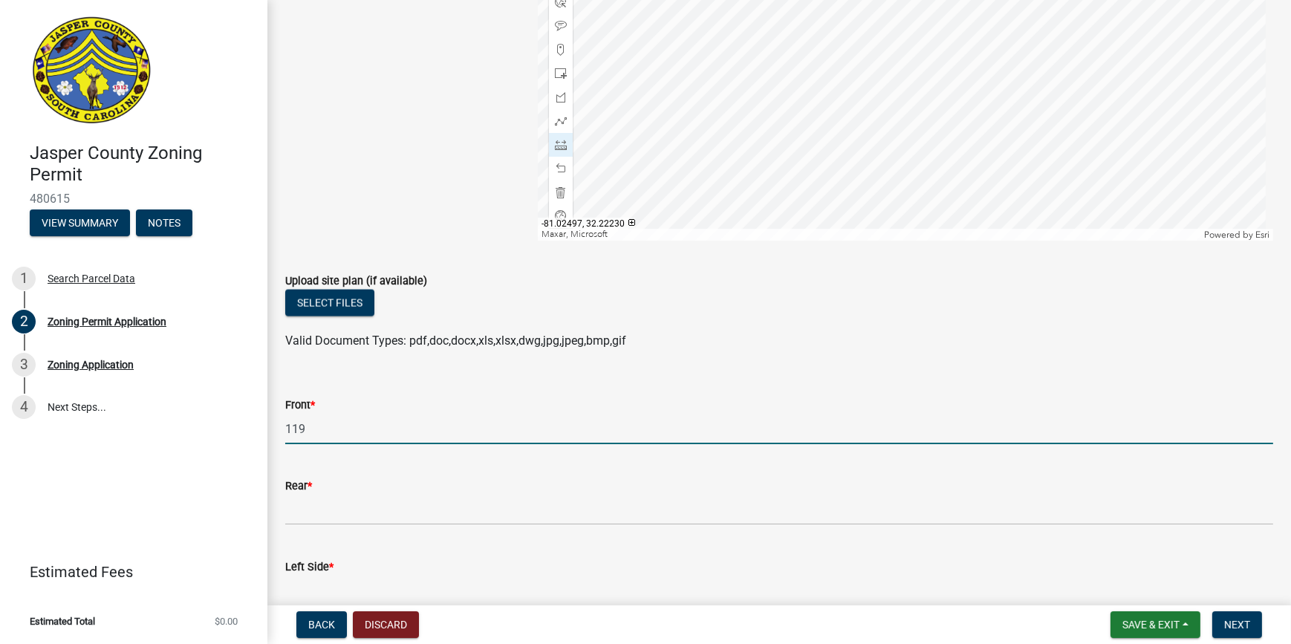
type input "119"
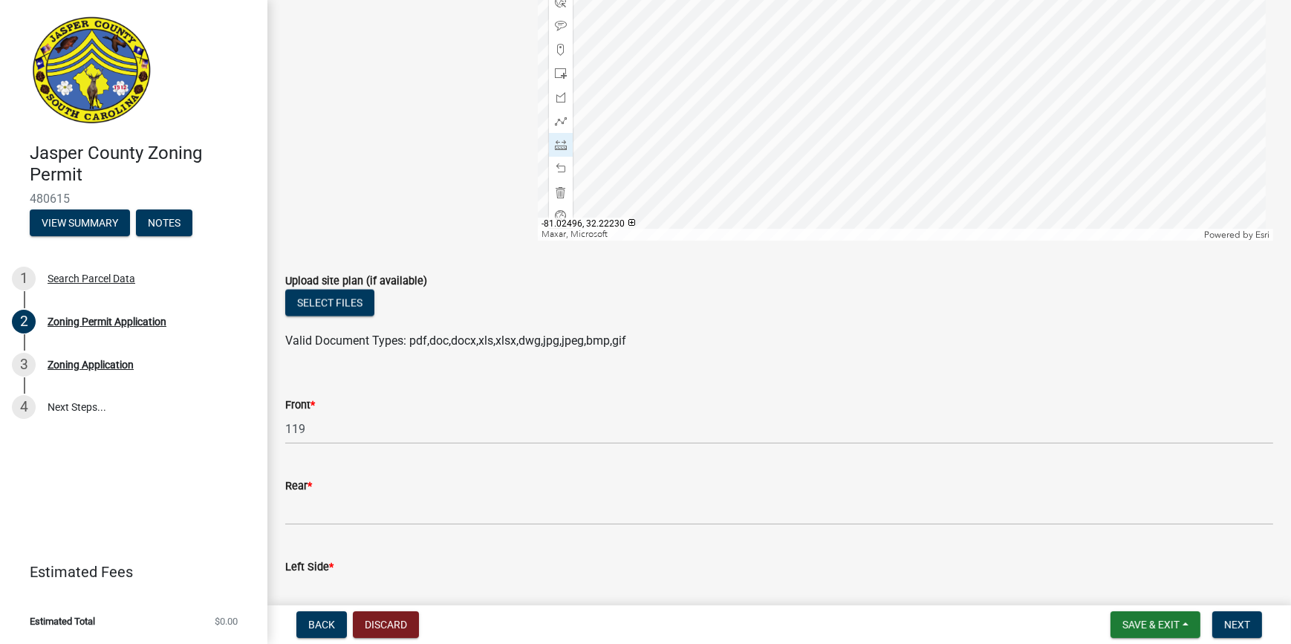
click at [901, 0] on div at bounding box center [905, 54] width 735 height 371
click at [916, 54] on div at bounding box center [905, 54] width 735 height 371
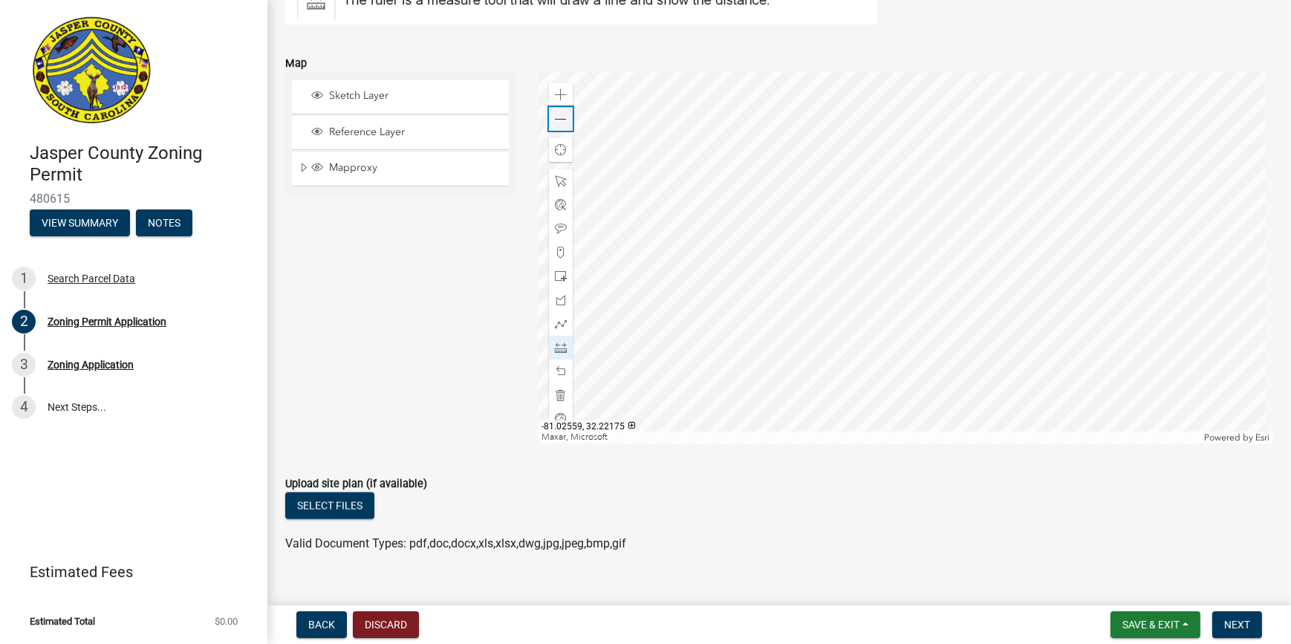
click at [568, 113] on div "Zoom out" at bounding box center [561, 119] width 24 height 24
click at [771, 131] on div at bounding box center [905, 257] width 735 height 371
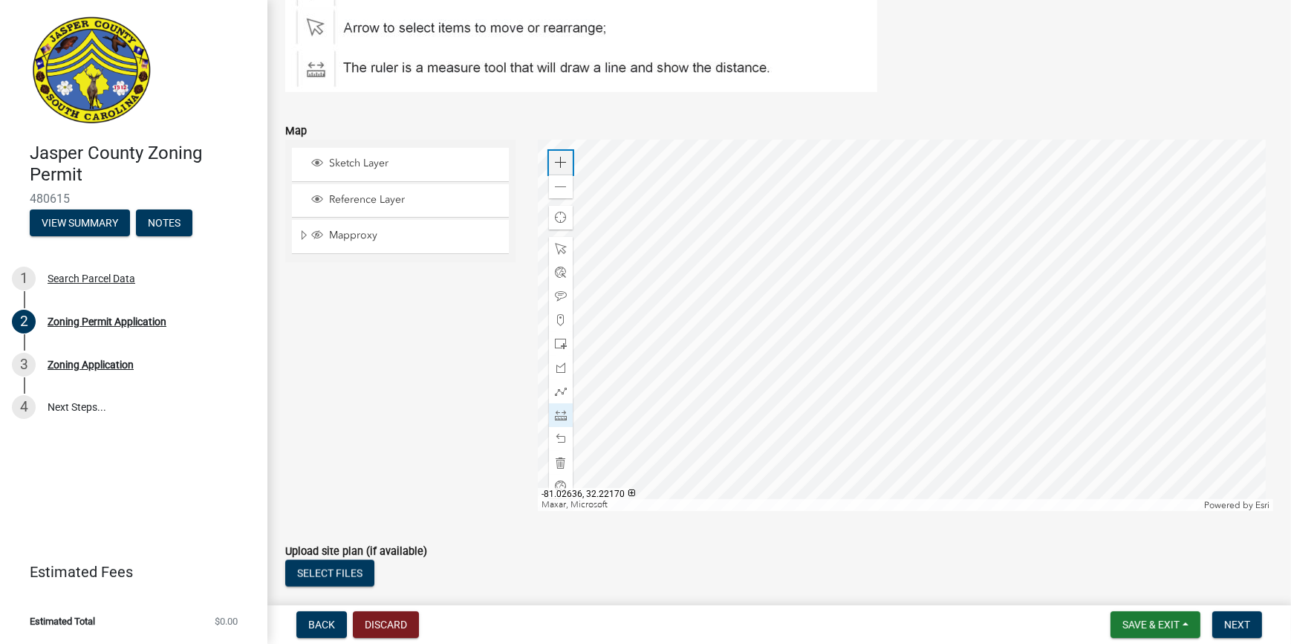
click at [562, 166] on span at bounding box center [561, 163] width 12 height 12
click at [952, 215] on div at bounding box center [905, 325] width 735 height 371
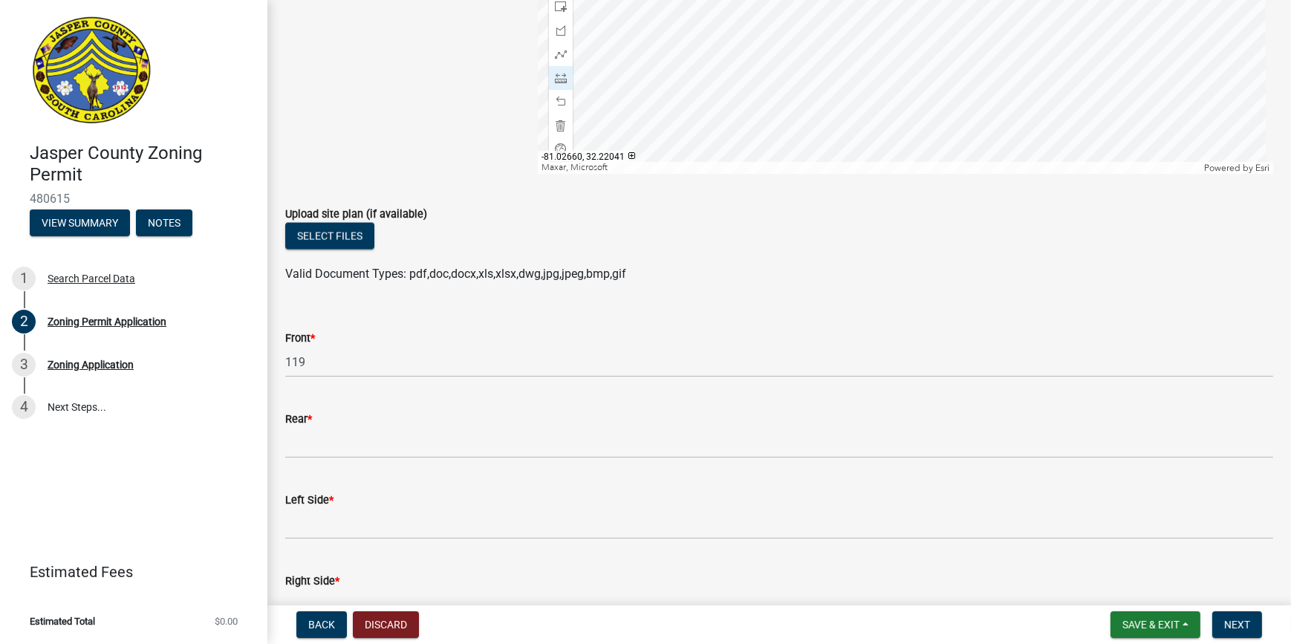
scroll to position [2903, 0]
click at [307, 582] on label "Right Side *" at bounding box center [312, 581] width 54 height 10
click at [307, 589] on input "Right Side *" at bounding box center [779, 604] width 988 height 30
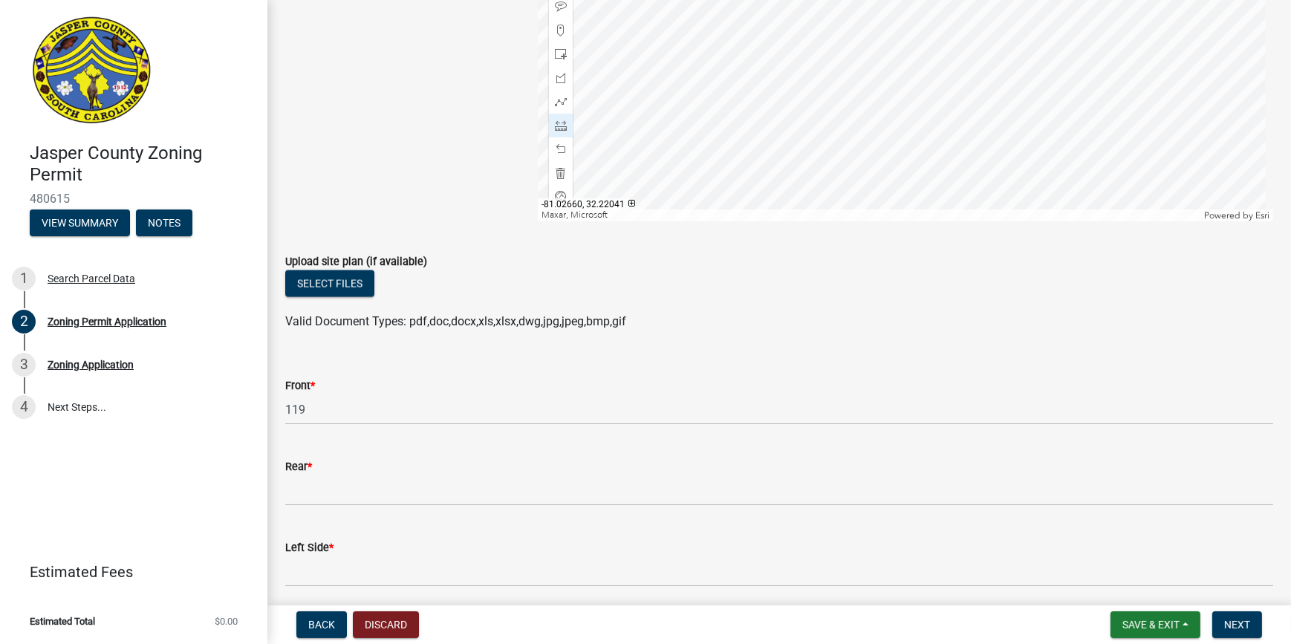
scroll to position [2652, 0]
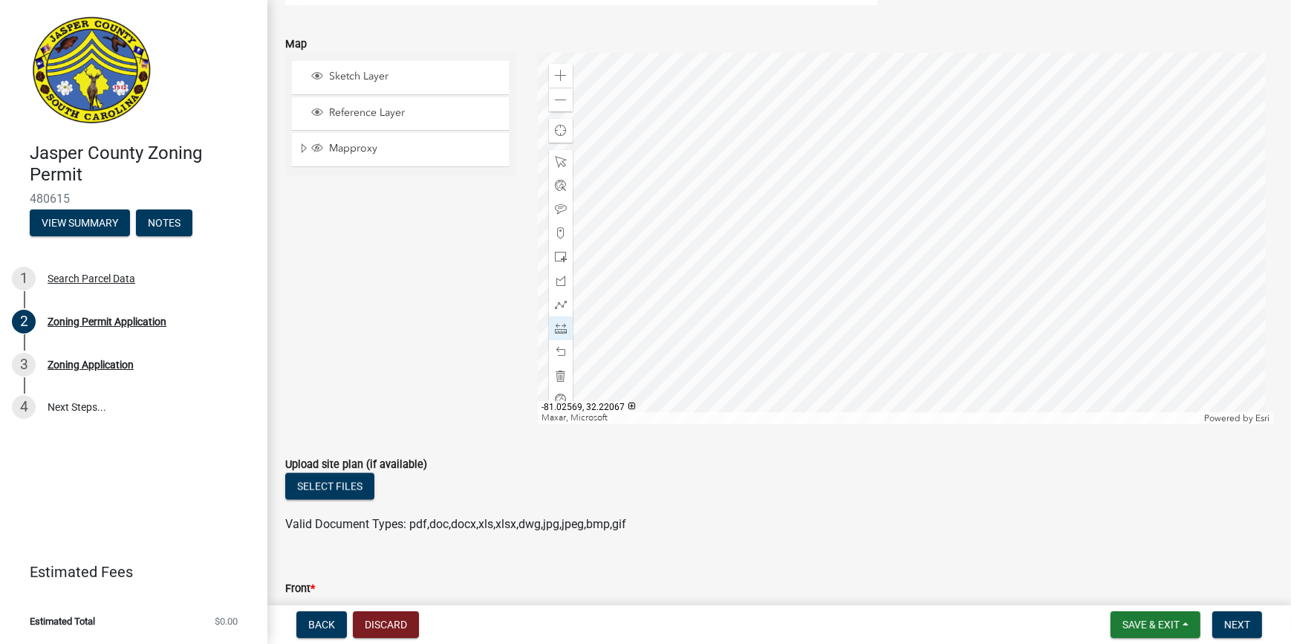
type input "1194"
click at [786, 424] on div at bounding box center [905, 238] width 735 height 371
click at [828, 402] on div at bounding box center [905, 238] width 735 height 371
click at [1108, 388] on div at bounding box center [905, 238] width 735 height 371
click at [1127, 387] on div at bounding box center [905, 238] width 735 height 371
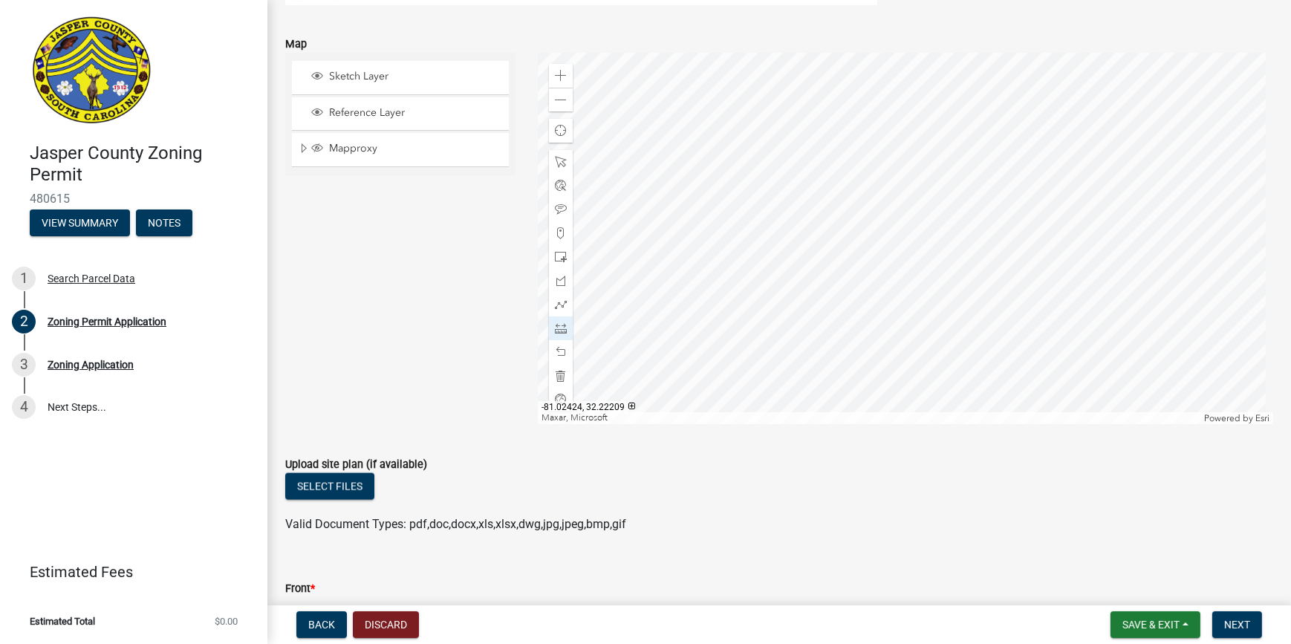
click at [1103, 382] on div at bounding box center [905, 238] width 735 height 371
click at [743, 267] on div at bounding box center [905, 238] width 735 height 371
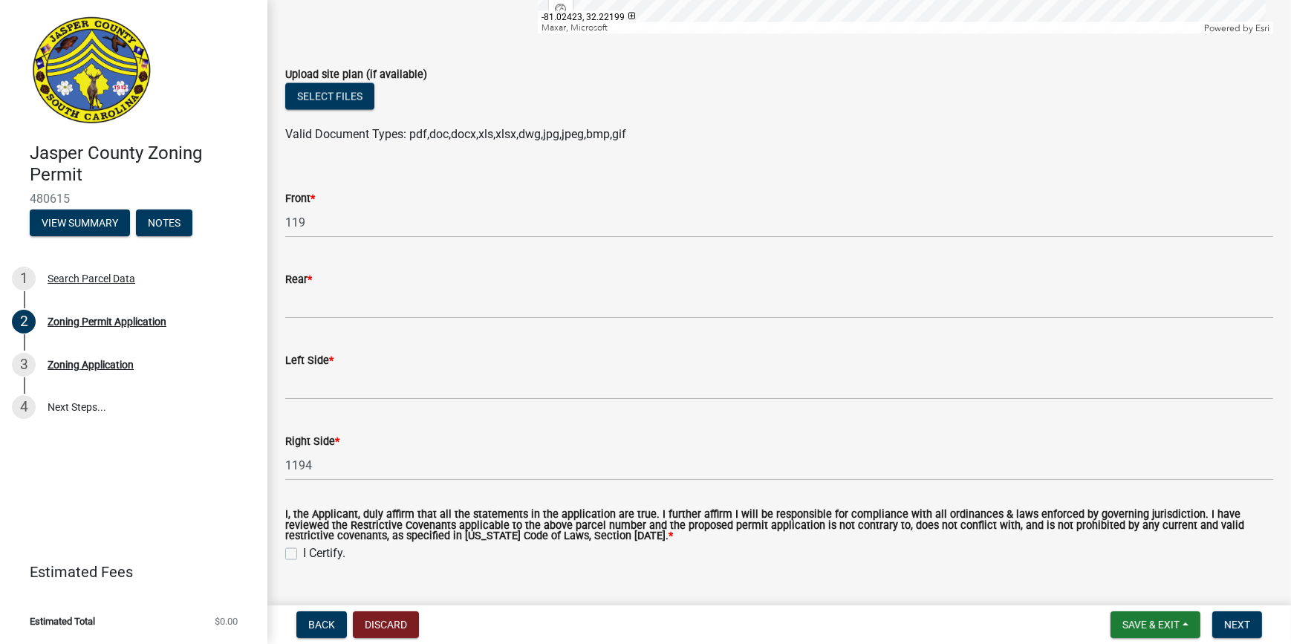
scroll to position [3192, 0]
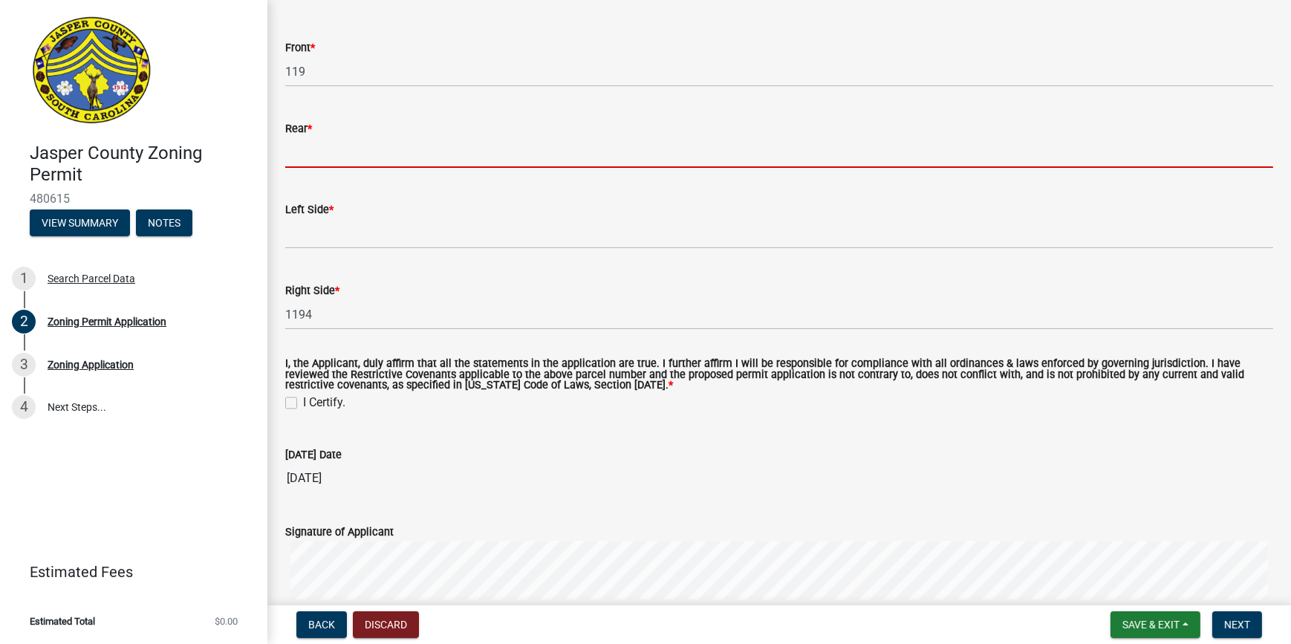
click at [357, 145] on input "Rear *" at bounding box center [779, 152] width 988 height 30
type input "4"
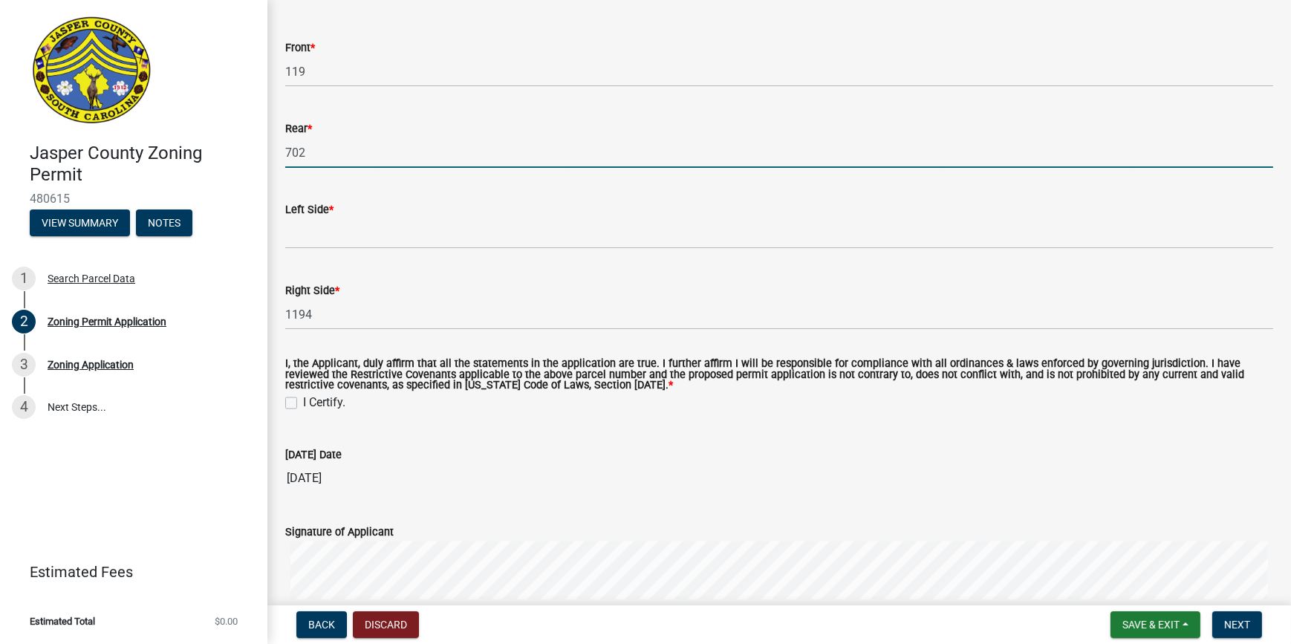
scroll to position [3125, 0]
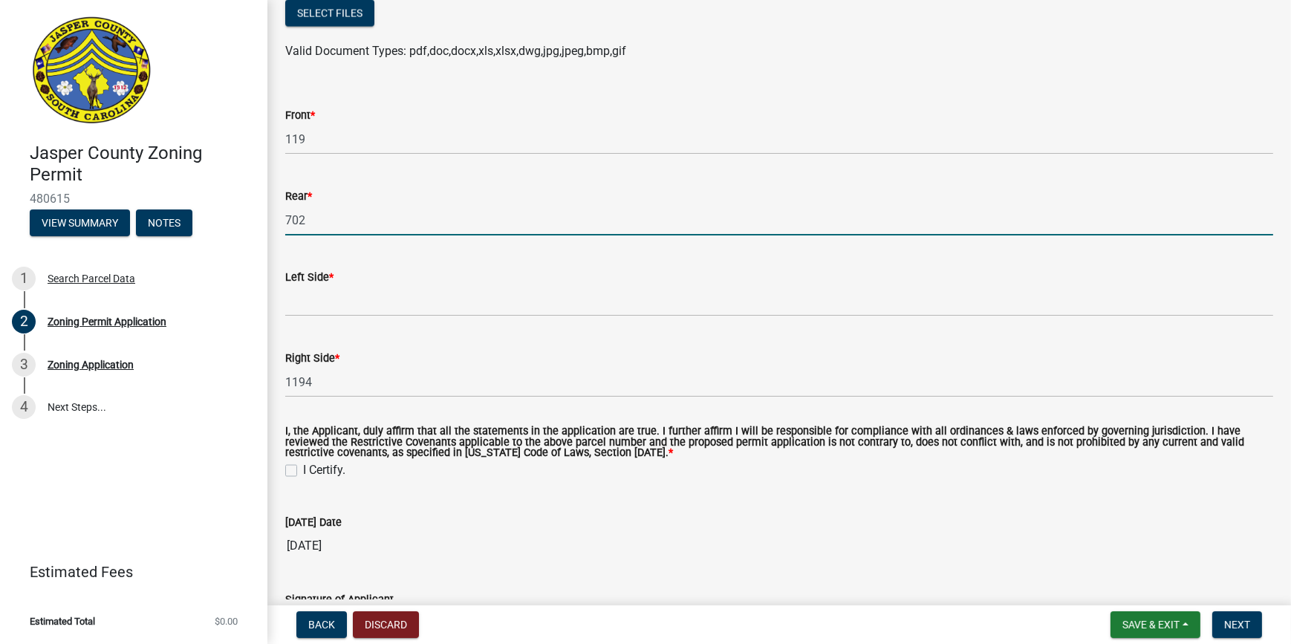
type input "702"
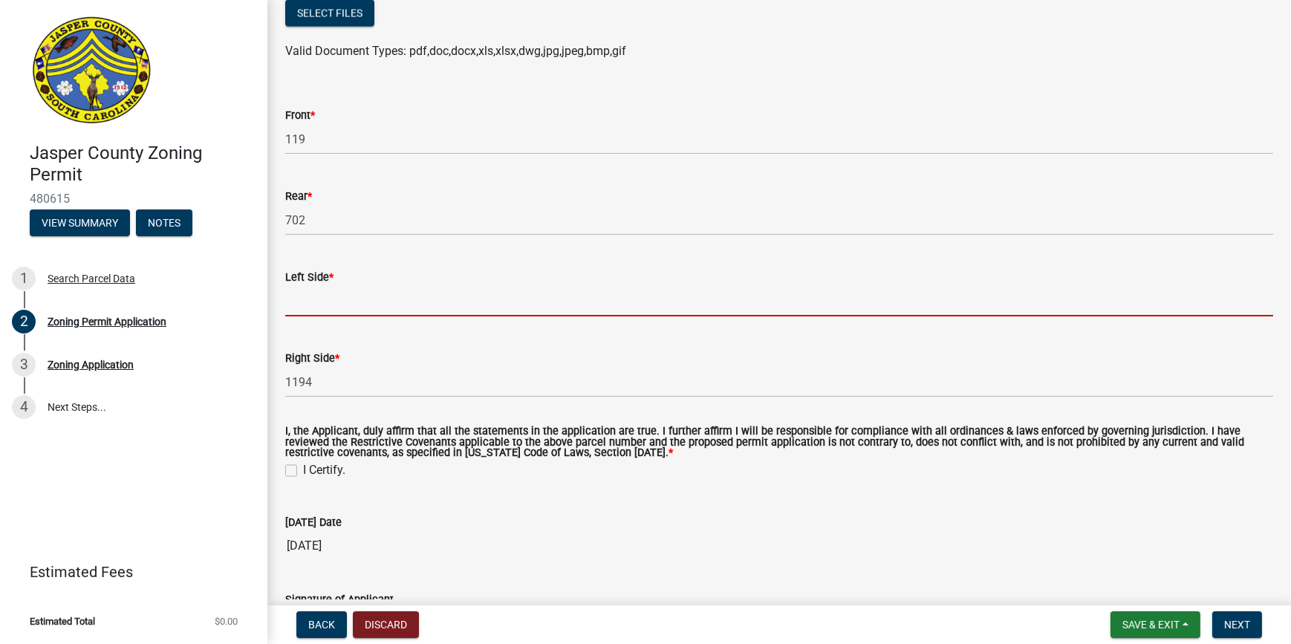
click at [400, 313] on input "Left Side *" at bounding box center [779, 301] width 988 height 30
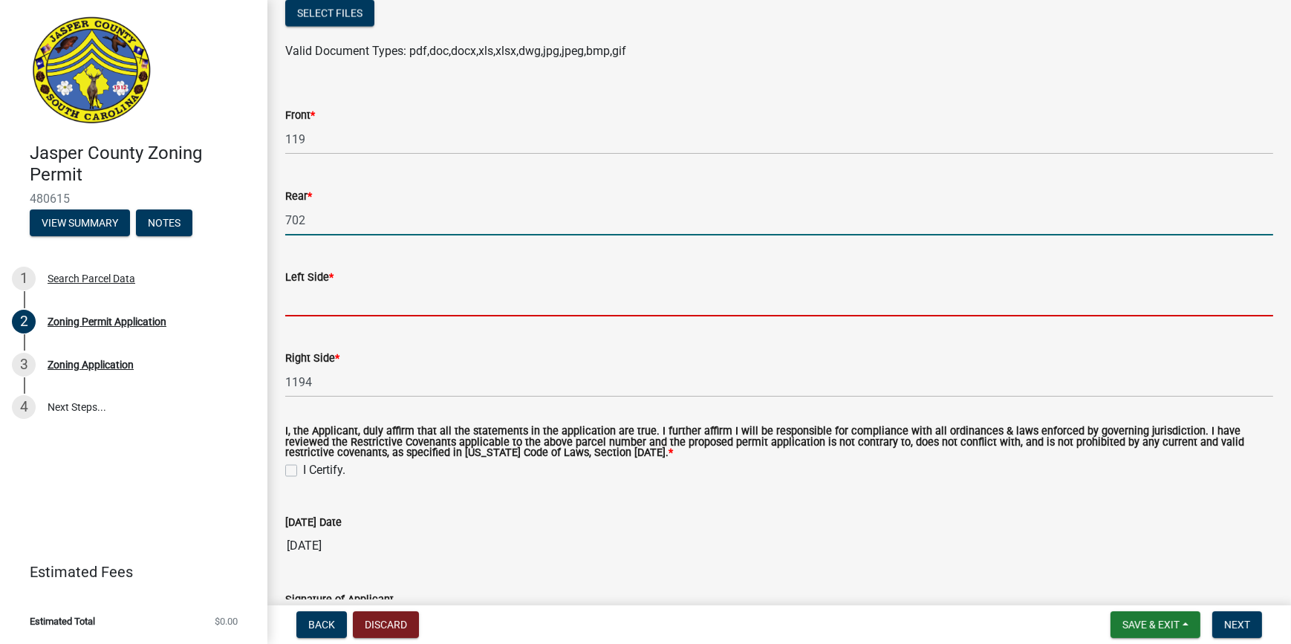
click at [772, 218] on input "702" at bounding box center [779, 220] width 988 height 30
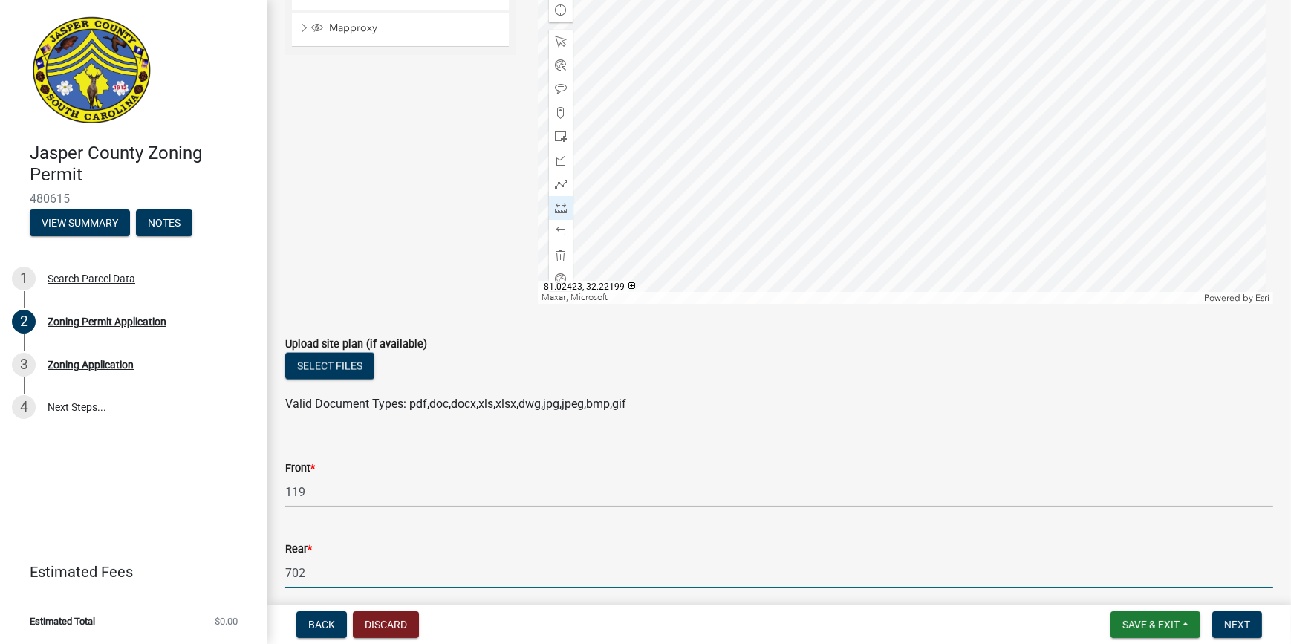
scroll to position [2652, 0]
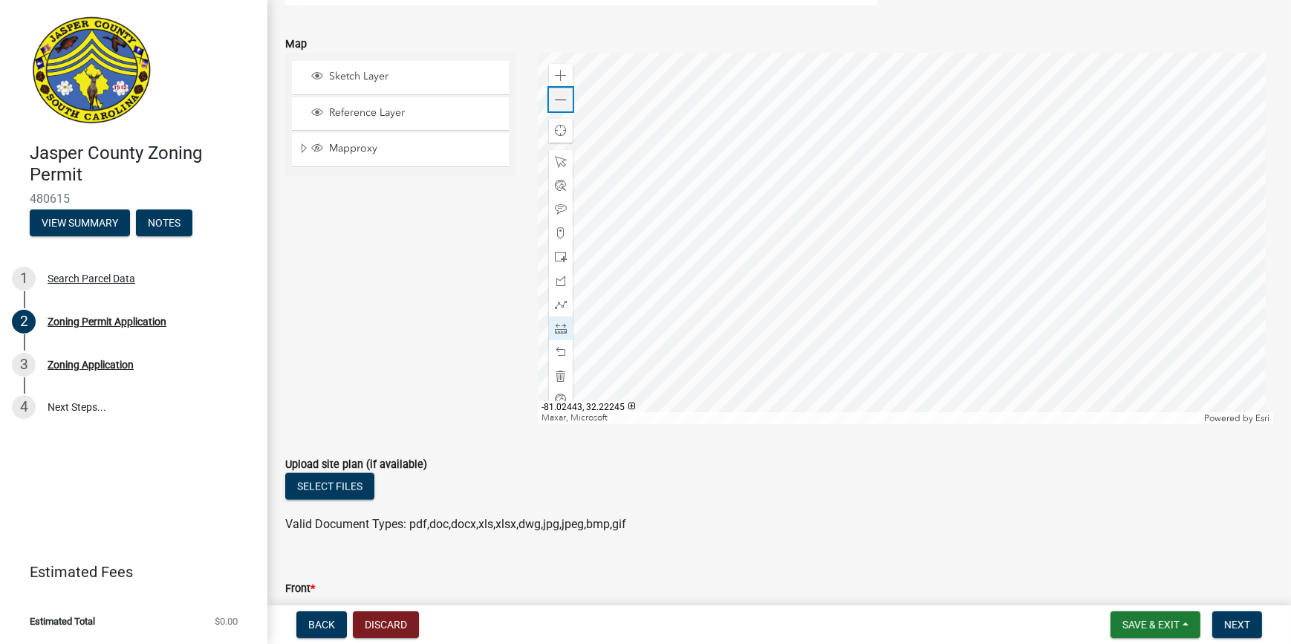
click at [564, 104] on div "Zoom out" at bounding box center [561, 100] width 24 height 24
click at [865, 385] on div at bounding box center [905, 238] width 735 height 371
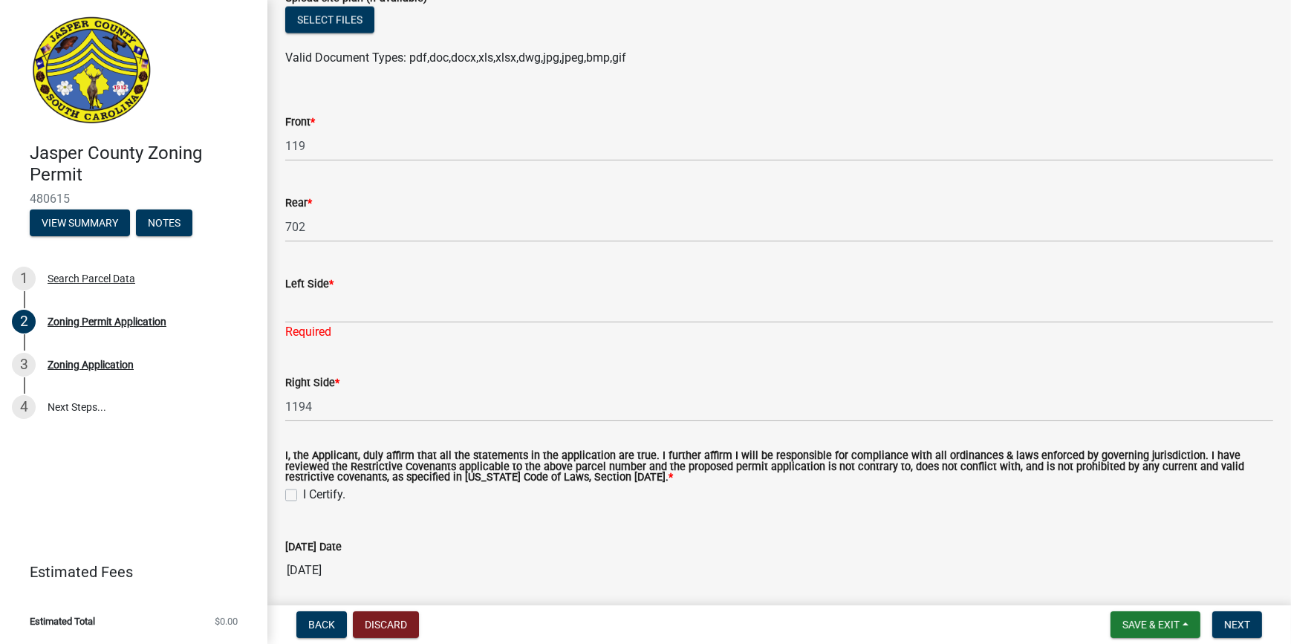
scroll to position [3125, 0]
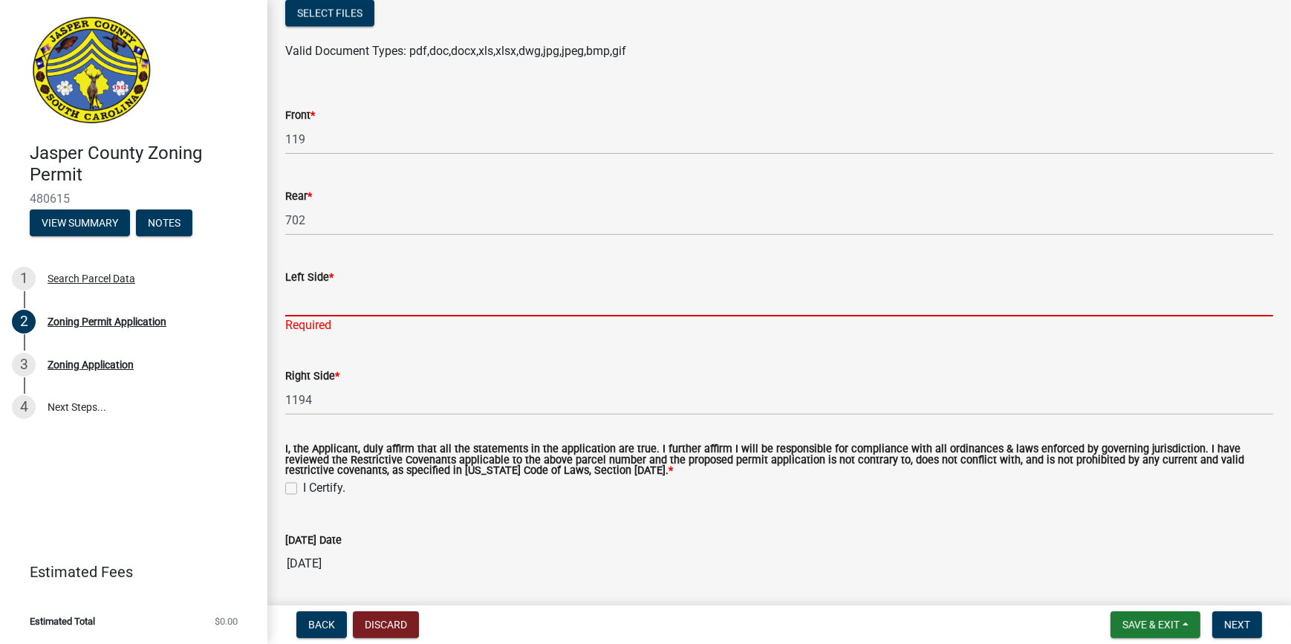
click at [356, 300] on input "Left Side *" at bounding box center [779, 301] width 988 height 30
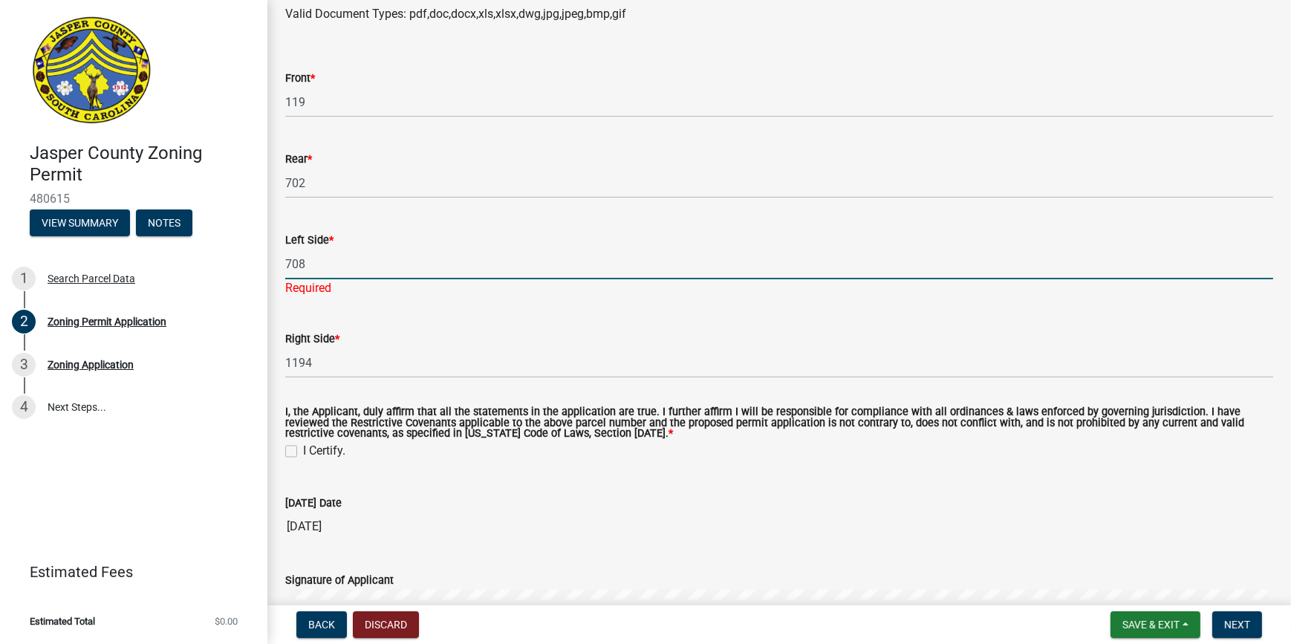
scroll to position [3192, 0]
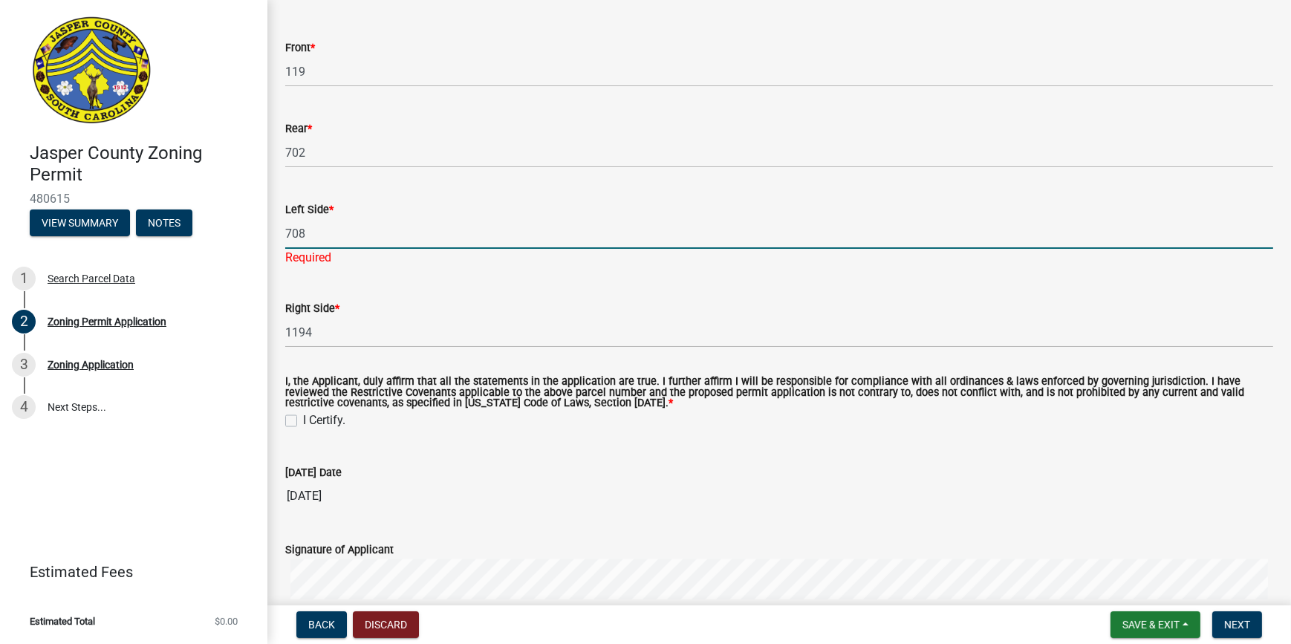
type input "708"
click at [293, 418] on wm-data-entity-input "I, the Applicant, duly affirm that all the statements in the application are tr…" at bounding box center [779, 401] width 988 height 84
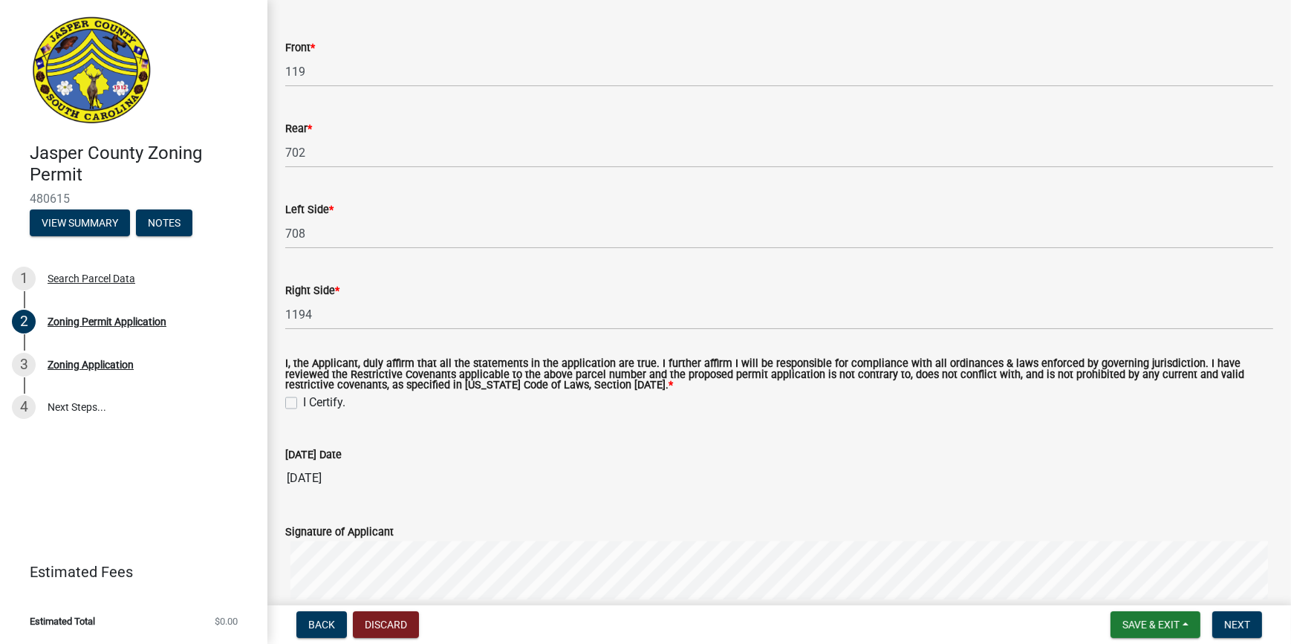
click at [303, 400] on label "I Certify." at bounding box center [324, 403] width 42 height 18
click at [303, 400] on input "I Certify." at bounding box center [308, 399] width 10 height 10
checkbox input "true"
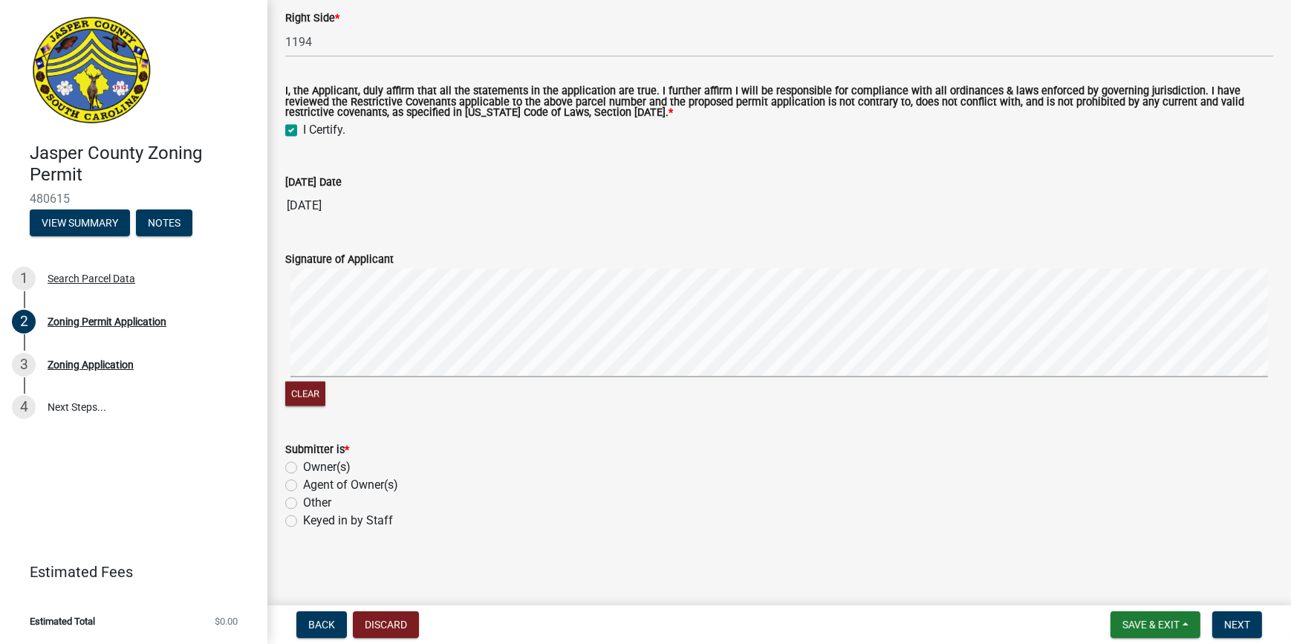
scroll to position [3466, 0]
click at [303, 505] on label "Other" at bounding box center [317, 503] width 28 height 18
click at [303, 503] on input "Other" at bounding box center [308, 499] width 10 height 10
radio input "true"
click at [1232, 623] on span "Next" at bounding box center [1237, 625] width 26 height 12
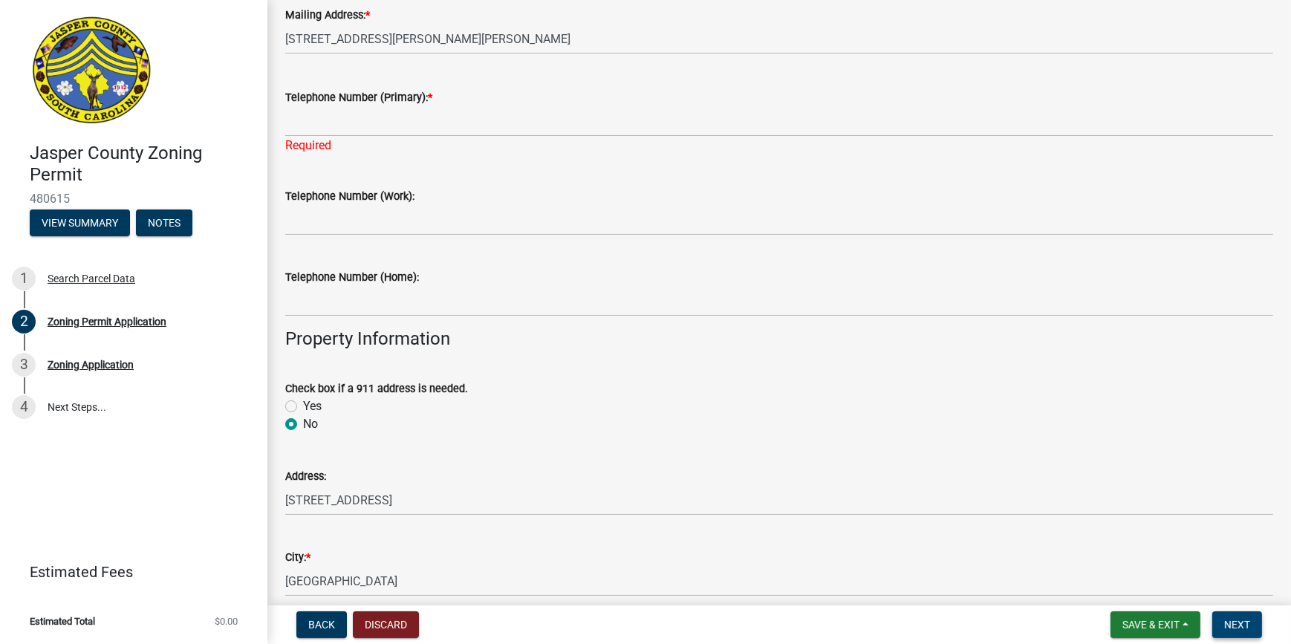
scroll to position [261, 0]
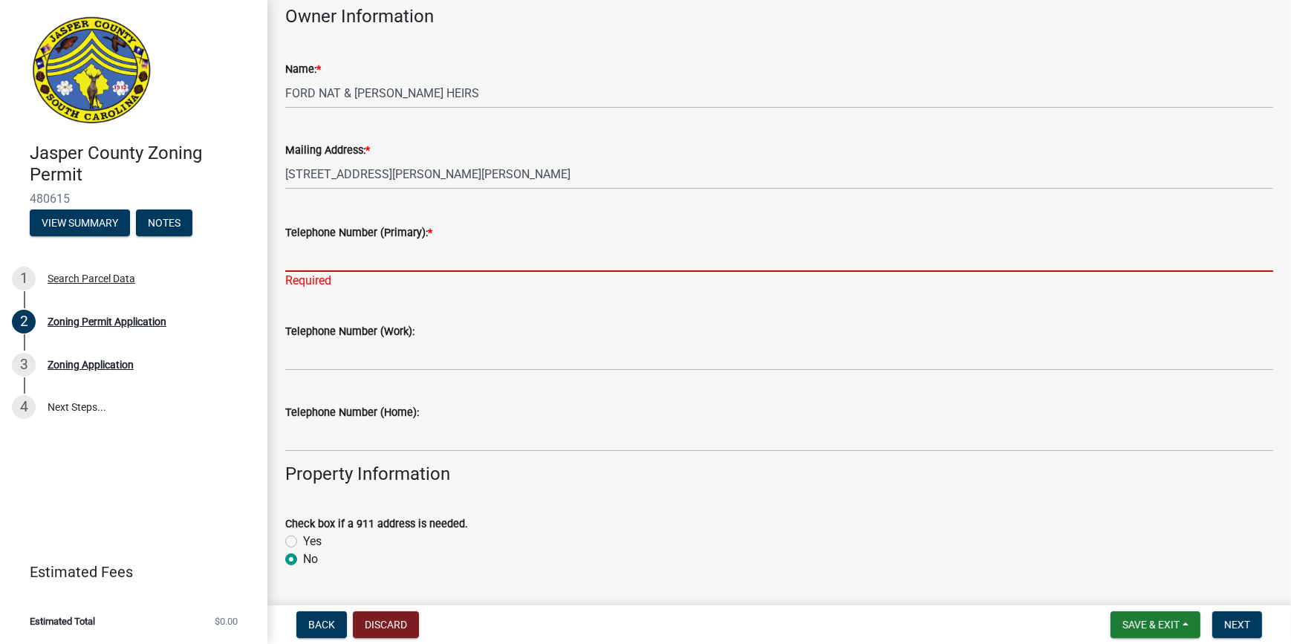
click at [330, 258] on input "Telephone Number (Primary): *" at bounding box center [779, 256] width 988 height 30
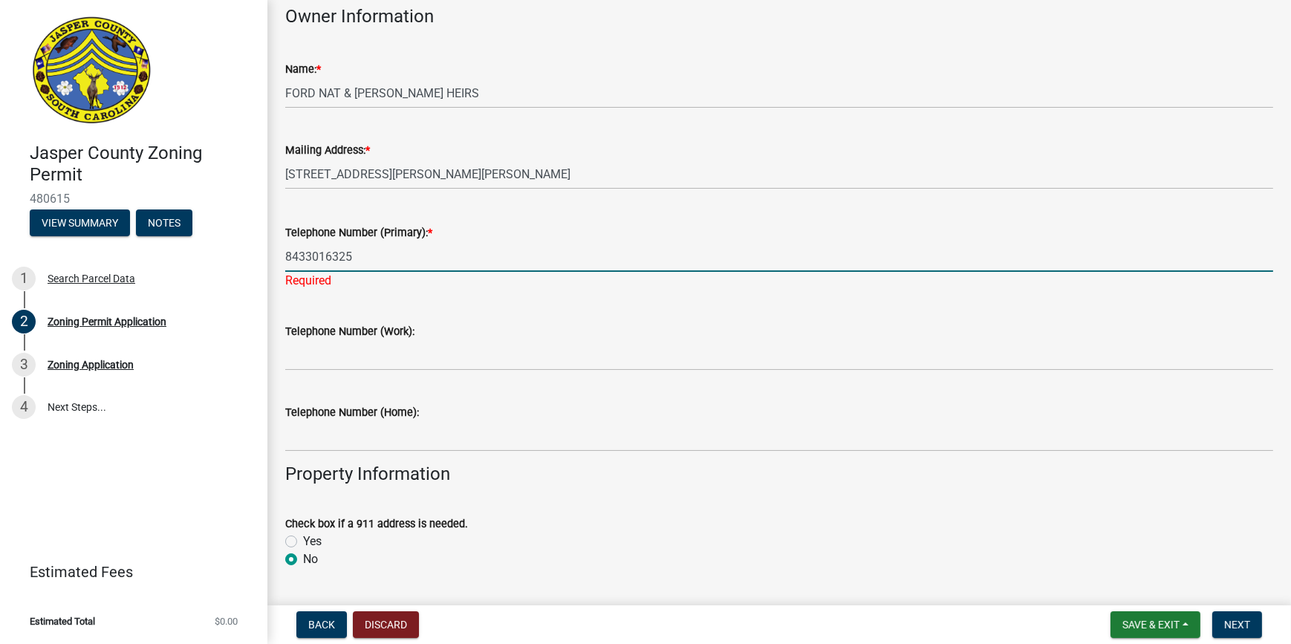
type input "8433016325"
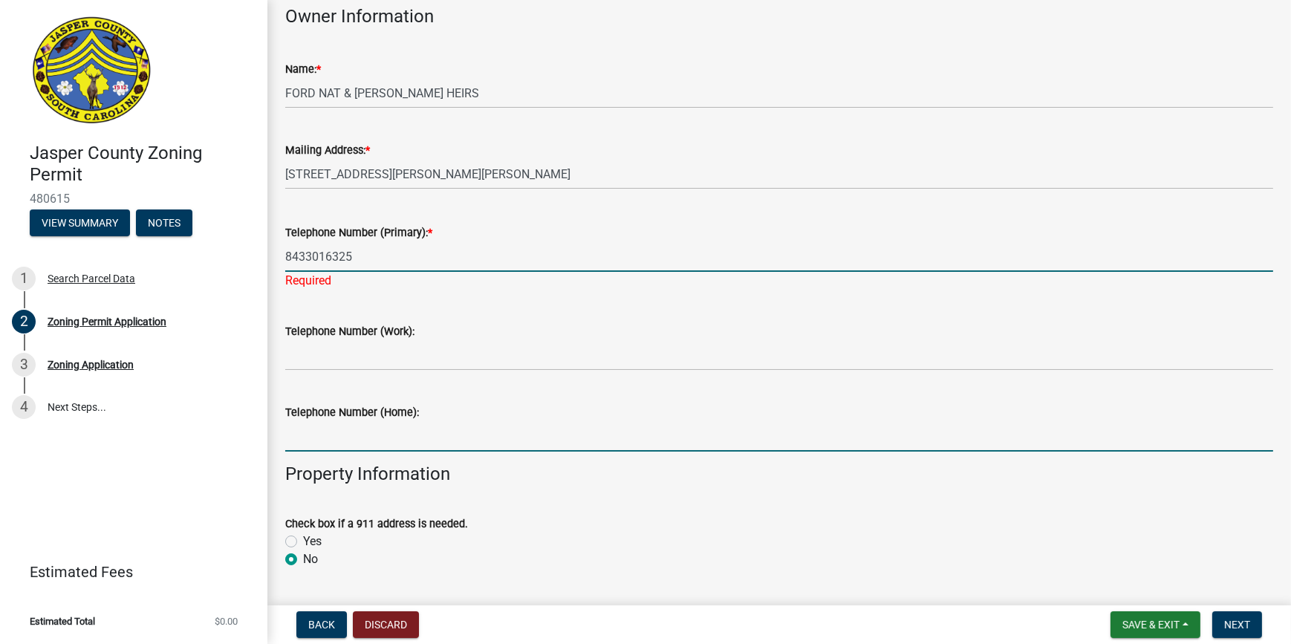
click at [528, 419] on form "Telephone Number (Home):" at bounding box center [779, 427] width 988 height 48
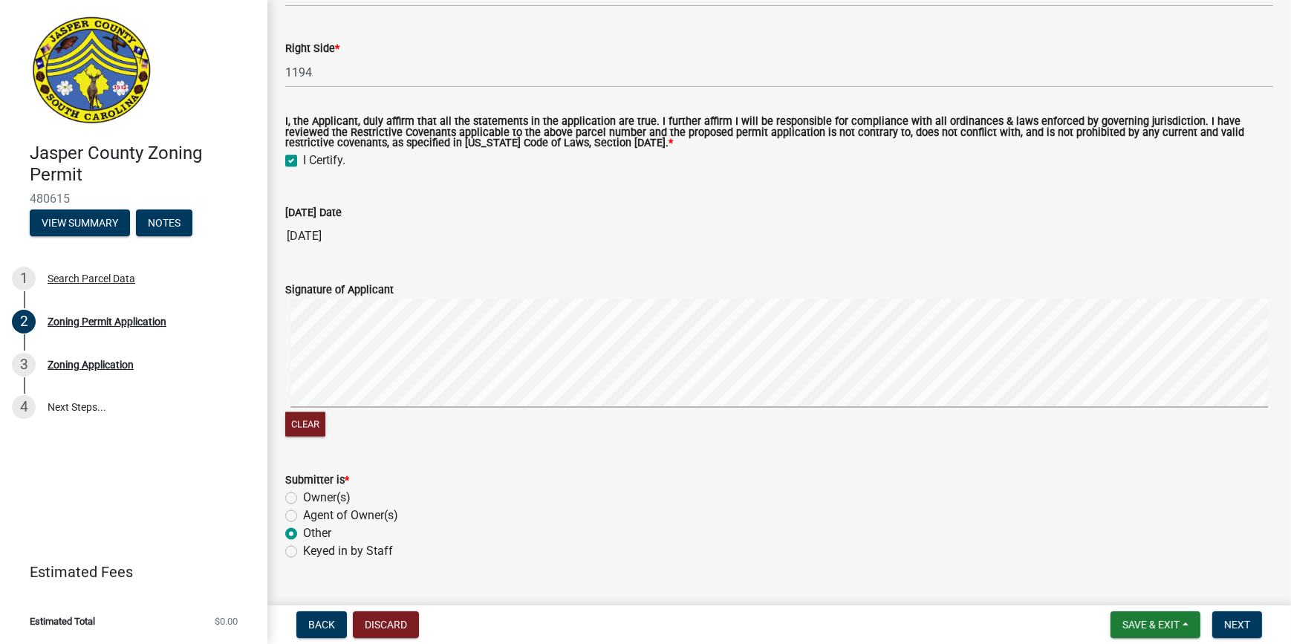
scroll to position [3483, 0]
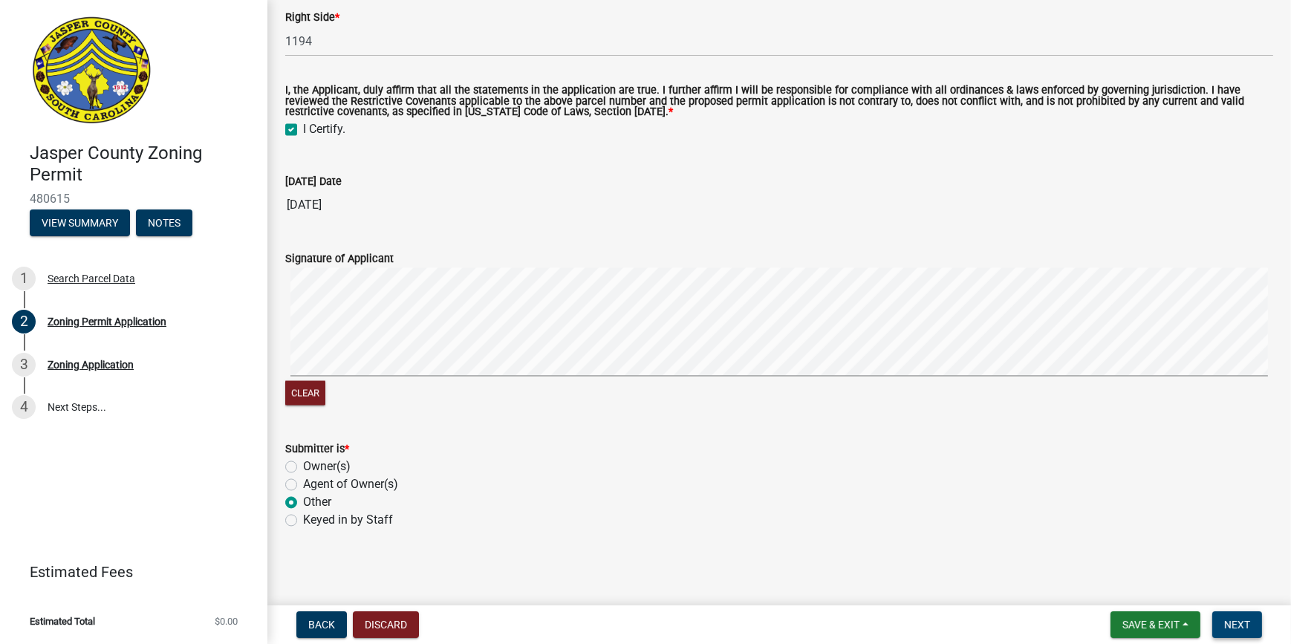
click at [1250, 624] on button "Next" at bounding box center [1237, 624] width 50 height 27
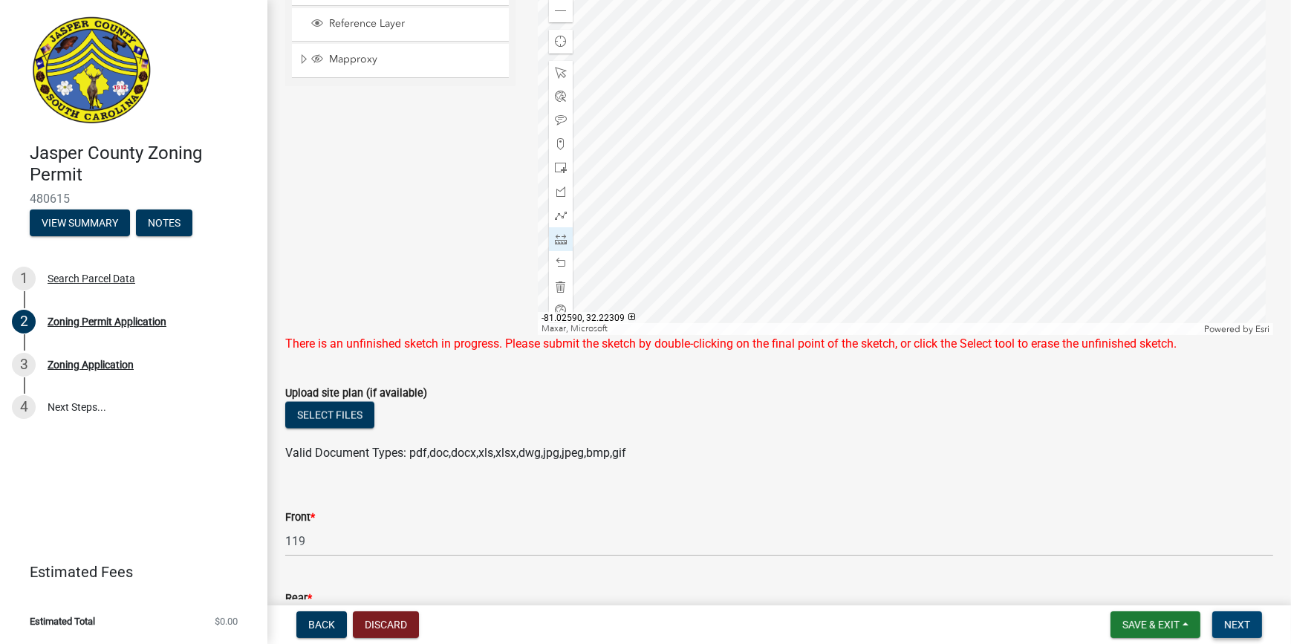
scroll to position [2606, 0]
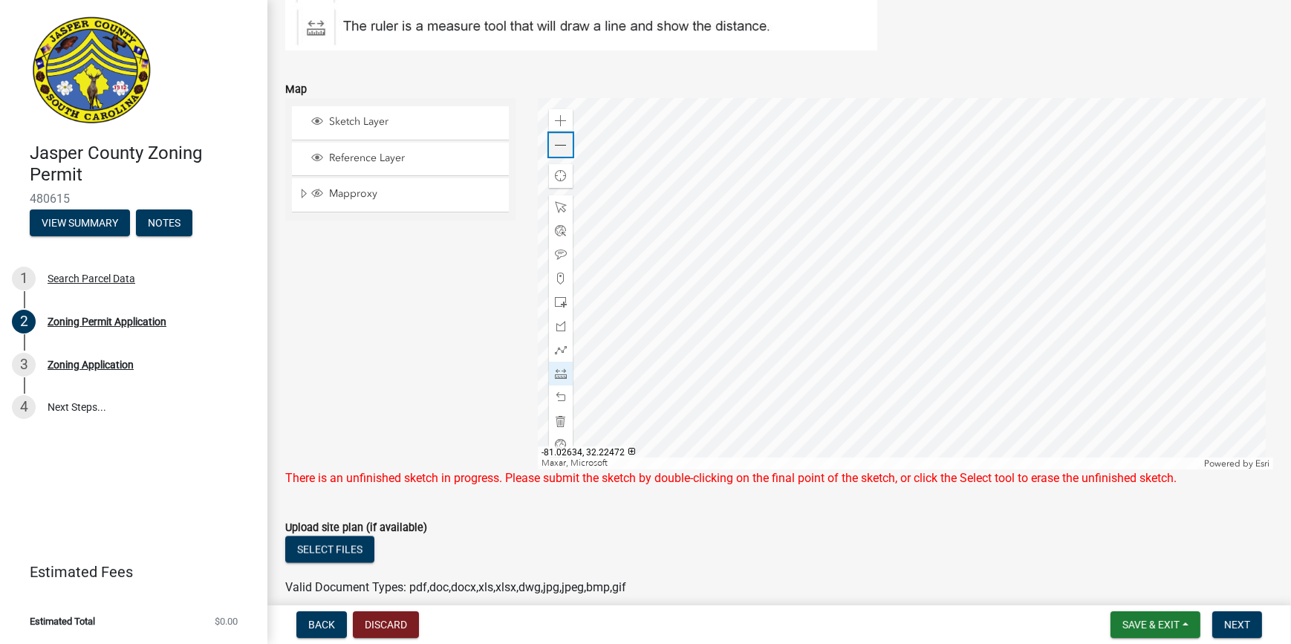
click at [556, 147] on span at bounding box center [561, 146] width 12 height 12
click at [873, 255] on div at bounding box center [905, 283] width 735 height 371
click at [988, 229] on div at bounding box center [905, 283] width 735 height 371
click at [895, 347] on div at bounding box center [905, 283] width 735 height 371
click at [557, 371] on span at bounding box center [561, 374] width 12 height 12
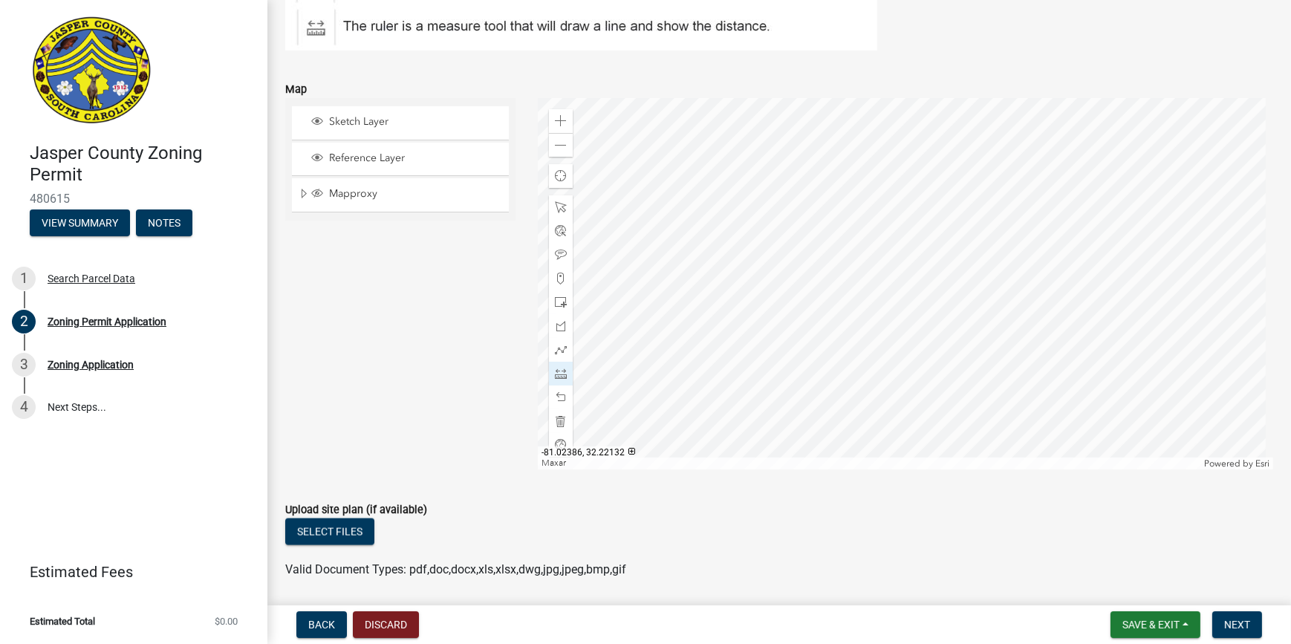
click at [972, 345] on div at bounding box center [905, 283] width 735 height 371
click at [570, 123] on div "Zoom in" at bounding box center [561, 121] width 24 height 24
click at [561, 122] on span at bounding box center [561, 121] width 12 height 12
click at [889, 156] on div at bounding box center [905, 283] width 735 height 371
click at [867, 213] on div at bounding box center [905, 283] width 735 height 371
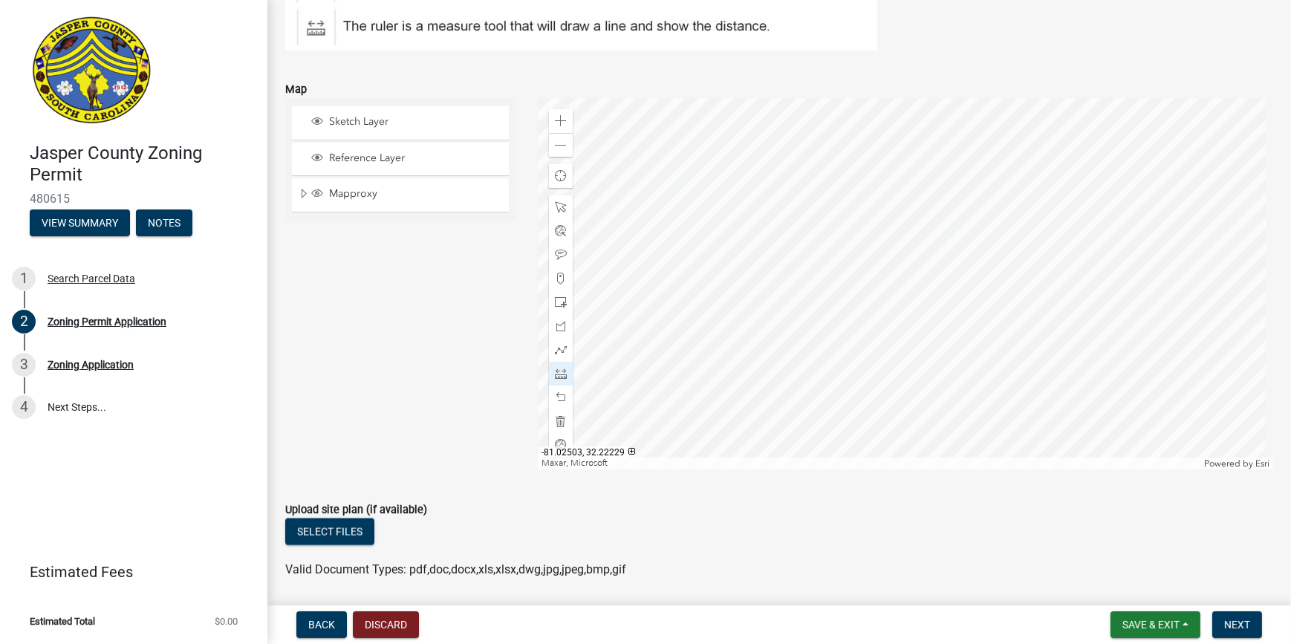
click at [867, 213] on div at bounding box center [905, 283] width 735 height 371
click at [1243, 627] on span "Next" at bounding box center [1237, 625] width 26 height 12
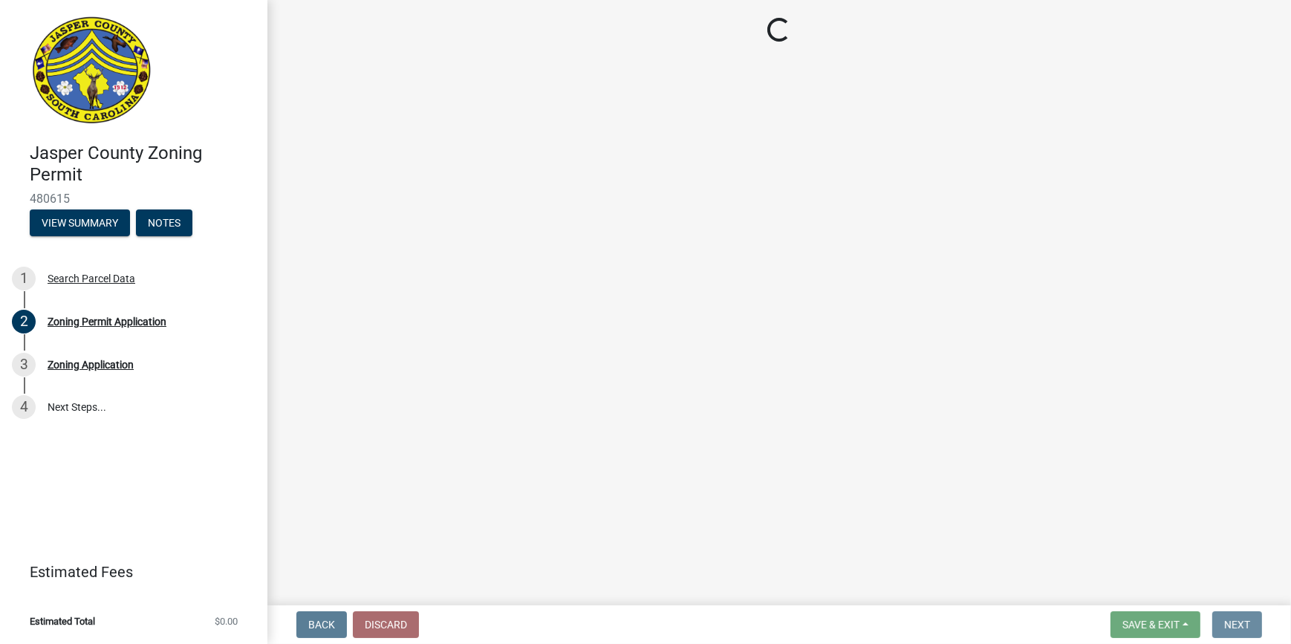
scroll to position [0, 0]
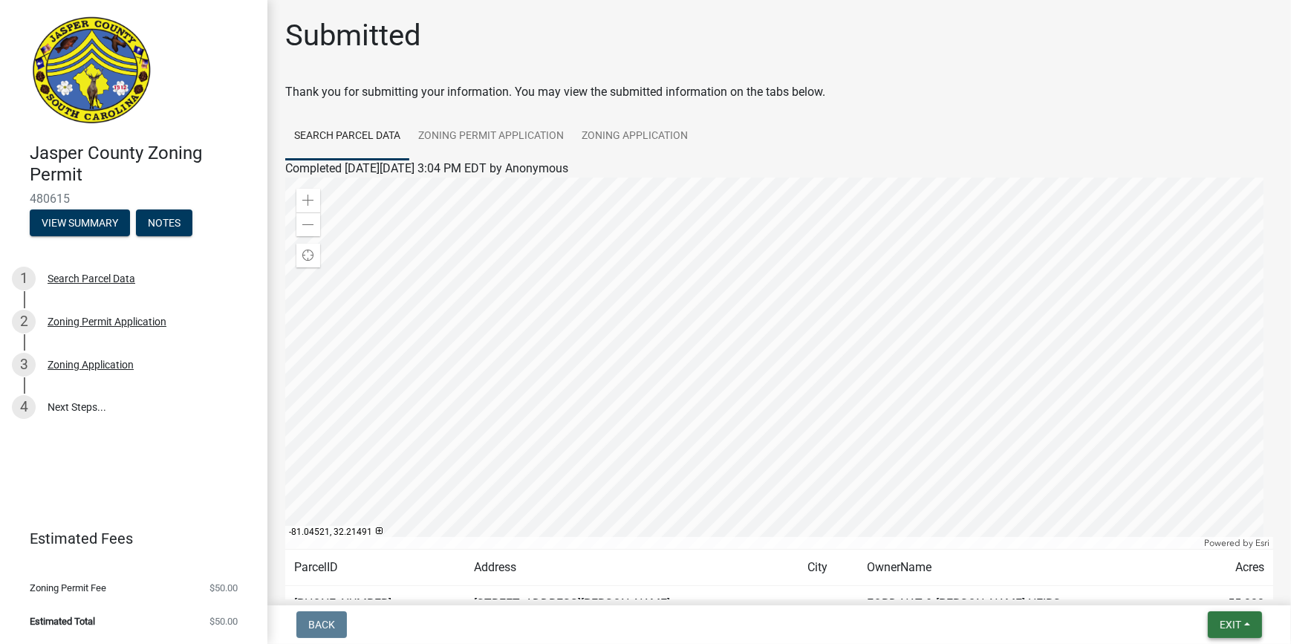
click at [1243, 621] on button "Exit" at bounding box center [1234, 624] width 54 height 27
click at [1169, 546] on button "Save" at bounding box center [1202, 550] width 119 height 36
